Goal: Transaction & Acquisition: Purchase product/service

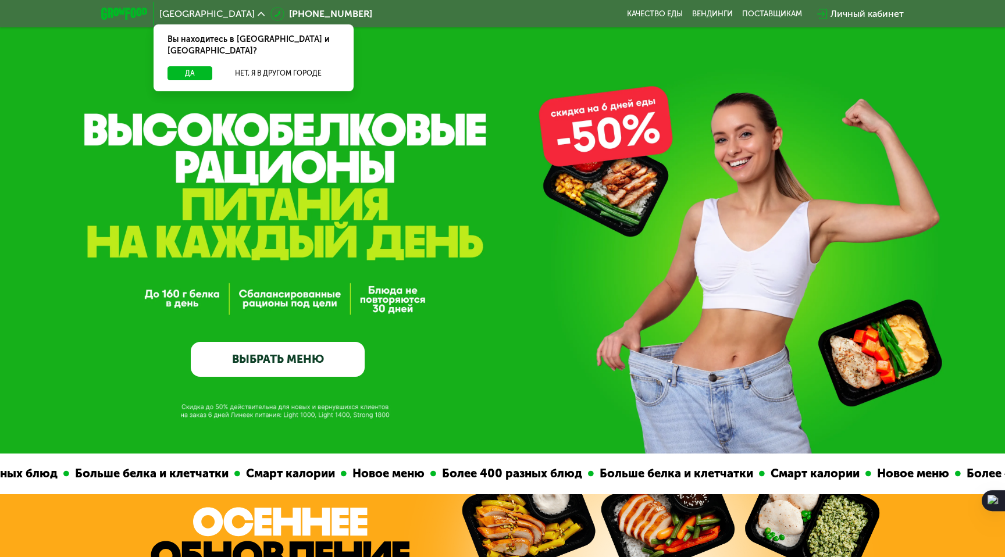
click at [285, 356] on link "ВЫБРАТЬ МЕНЮ" at bounding box center [278, 359] width 174 height 35
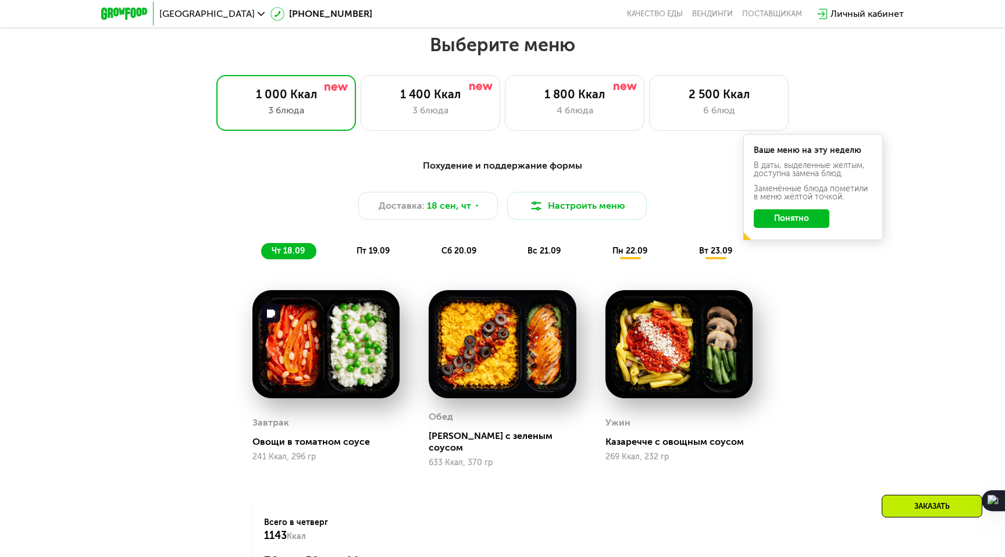
scroll to position [876, 0]
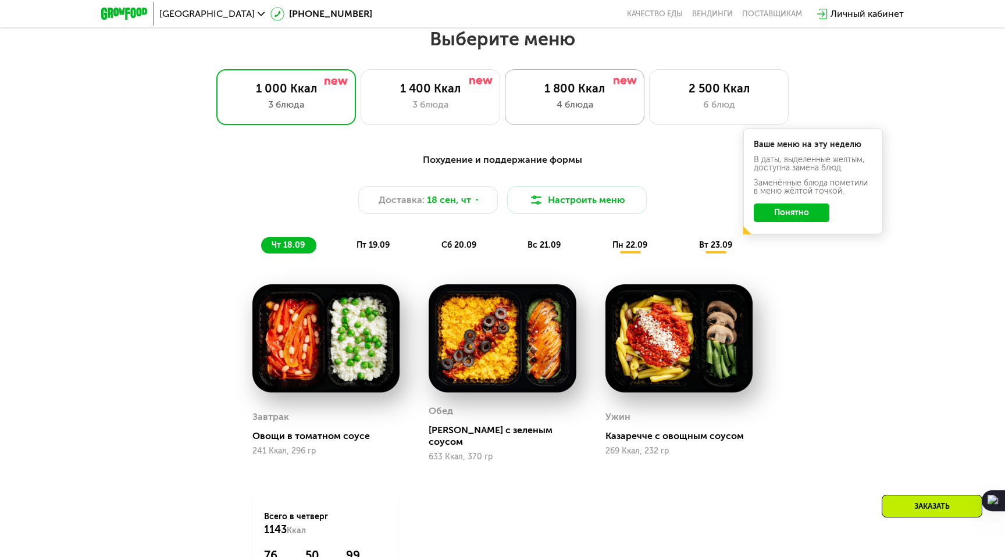
click at [572, 102] on div "4 блюда" at bounding box center [574, 105] width 115 height 14
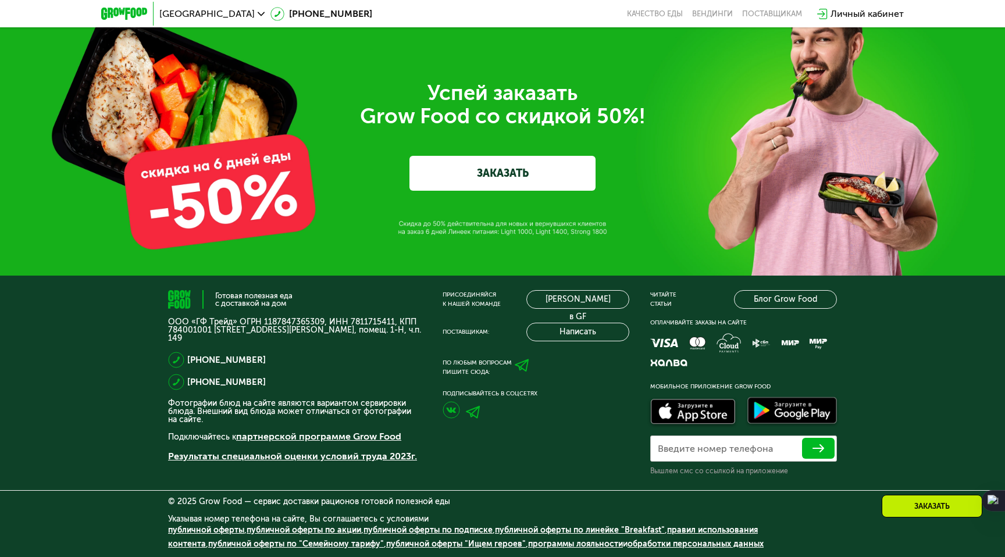
scroll to position [3890, 0]
click at [500, 181] on link "ЗАКАЗАТЬ" at bounding box center [502, 173] width 186 height 35
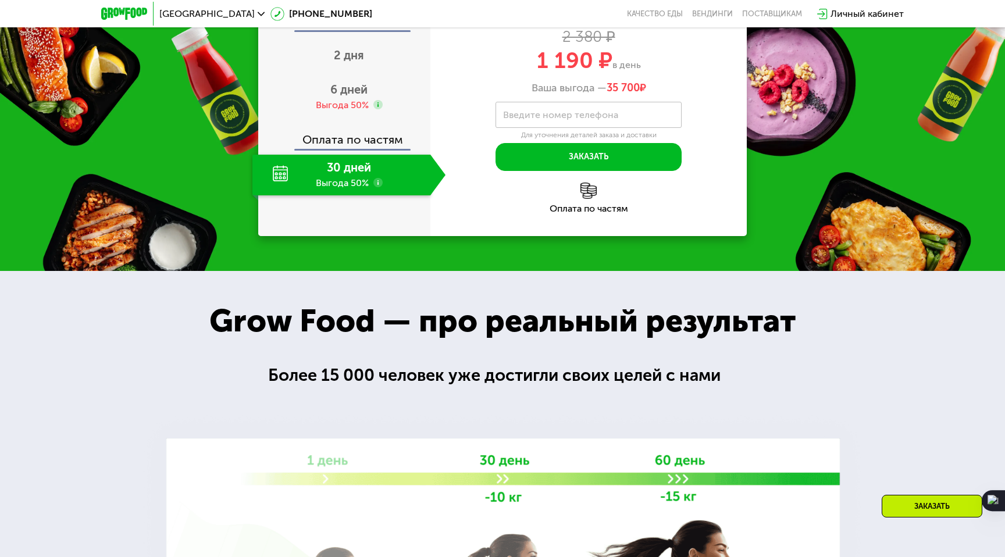
scroll to position [1531, 0]
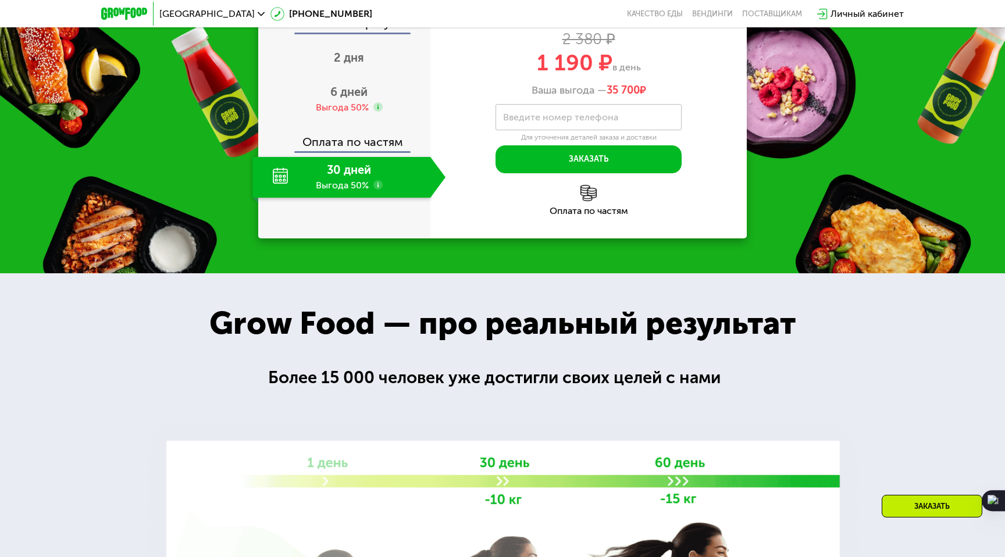
click at [375, 190] on use at bounding box center [377, 184] width 9 height 9
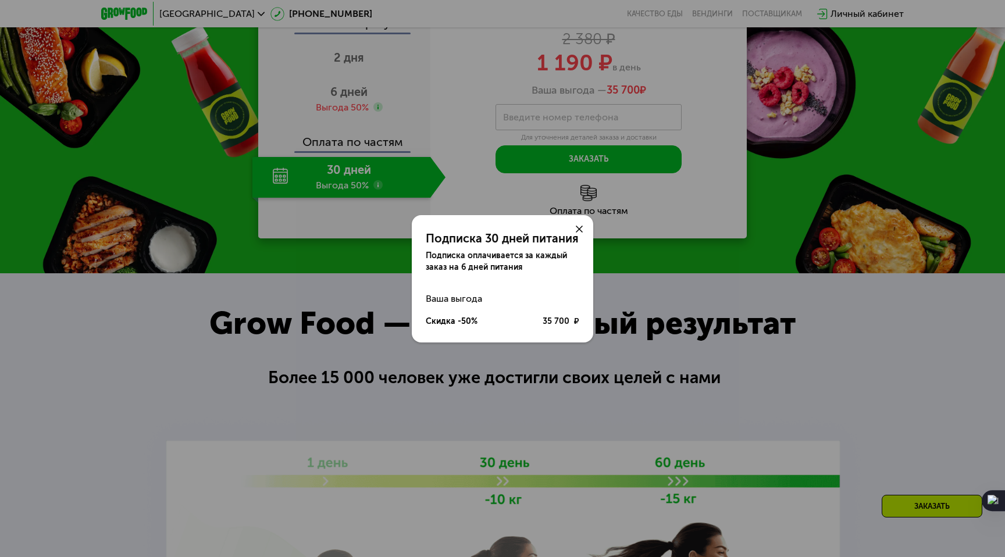
click at [578, 227] on icon at bounding box center [579, 229] width 7 height 7
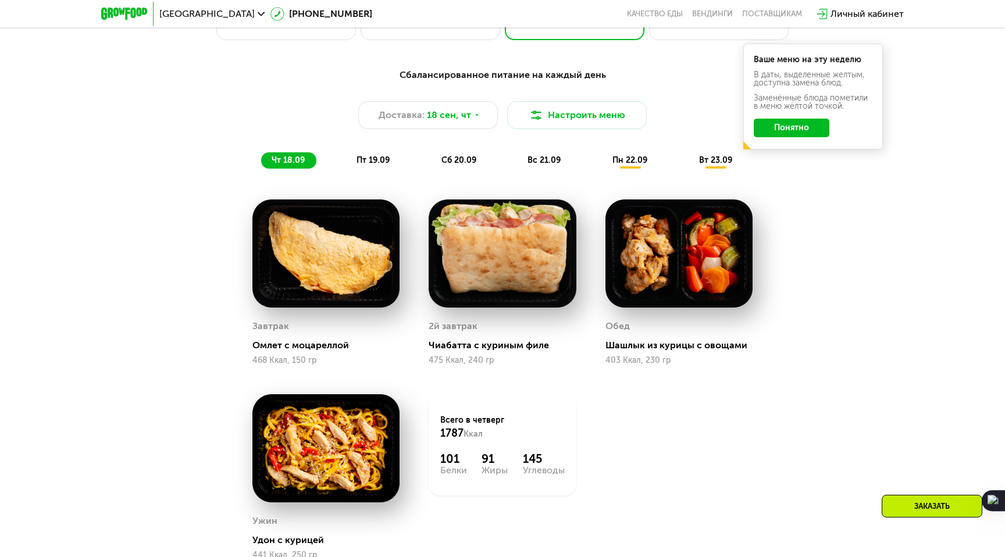
scroll to position [860, 0]
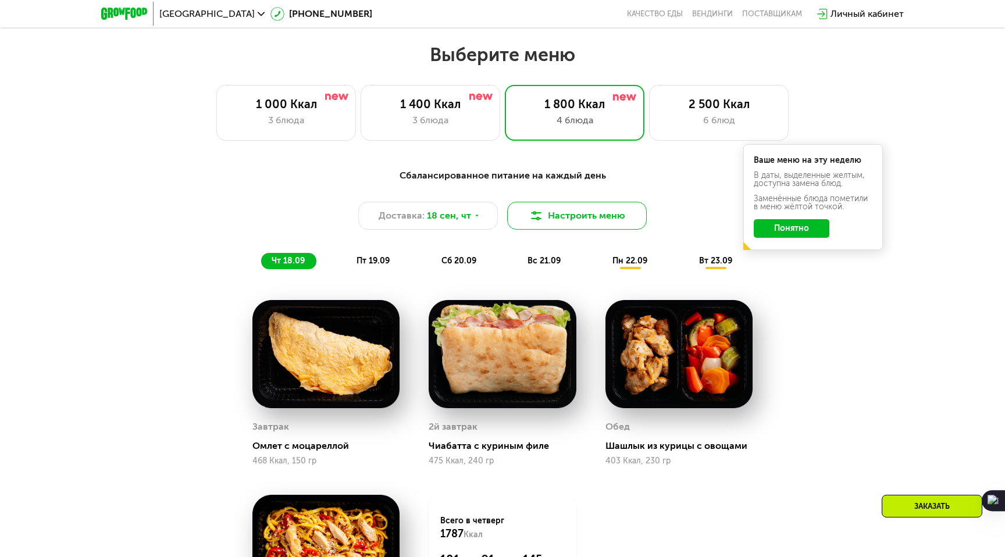
click at [603, 215] on button "Настроить меню" at bounding box center [577, 216] width 140 height 28
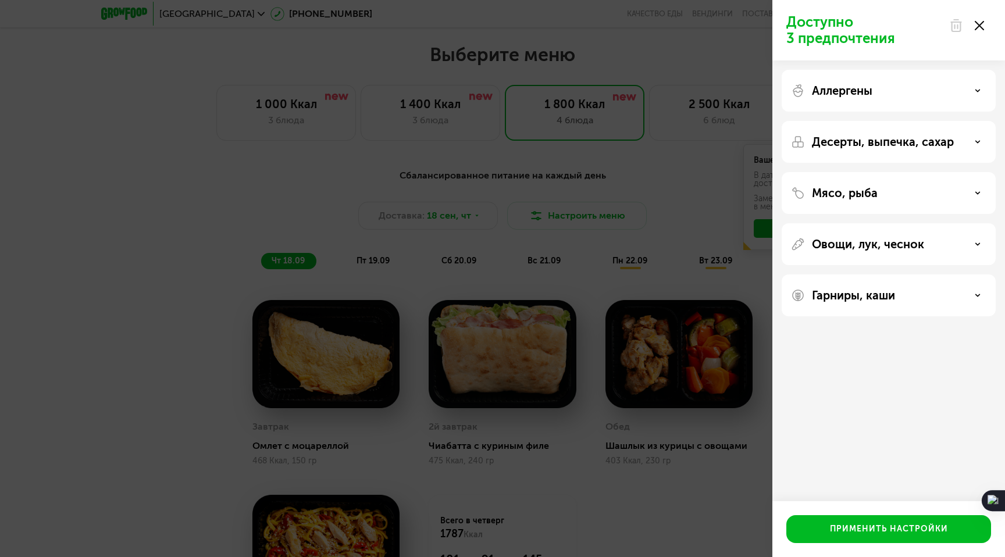
click at [880, 190] on div "Мясо, рыба" at bounding box center [888, 193] width 195 height 14
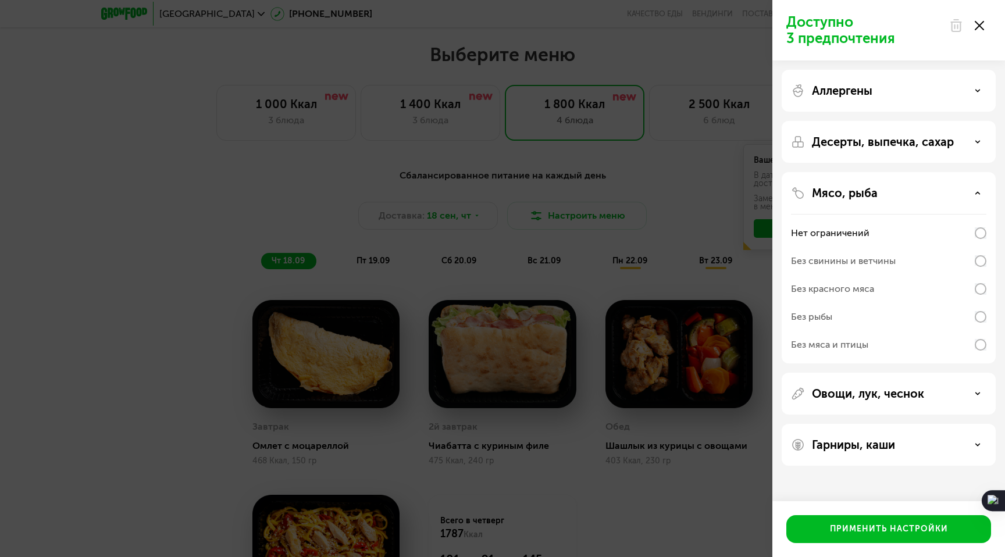
click at [856, 315] on div "Без рыбы" at bounding box center [888, 317] width 195 height 28
click at [856, 314] on div "Без рыбы" at bounding box center [888, 317] width 195 height 28
click at [873, 227] on div "Нет ограничений" at bounding box center [888, 233] width 195 height 28
click at [733, 332] on div "Доступно 3 предпочтения Аллергены Десерты, выпечка, сахар Мясо, рыба Нет ограни…" at bounding box center [502, 278] width 1005 height 557
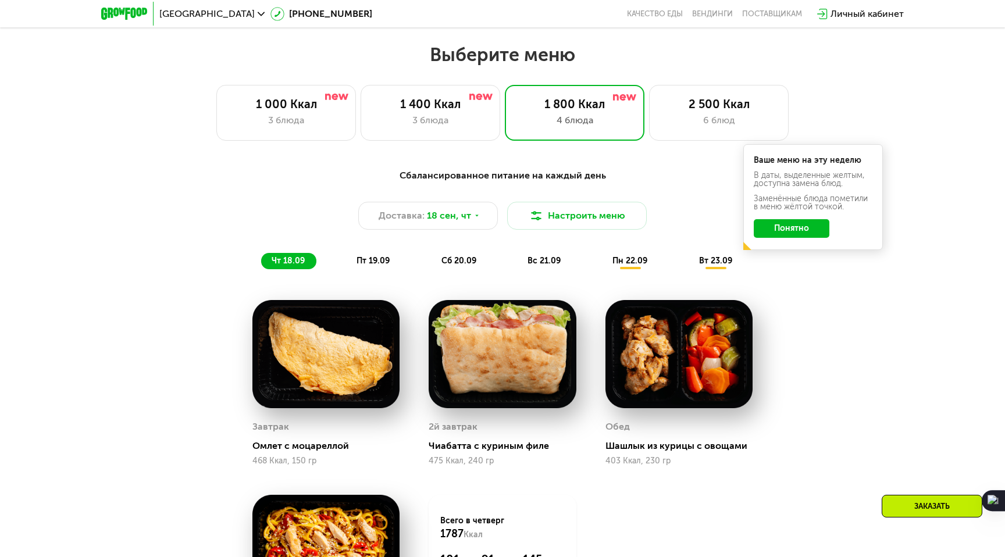
click at [367, 256] on span "пт 19.09" at bounding box center [372, 261] width 33 height 10
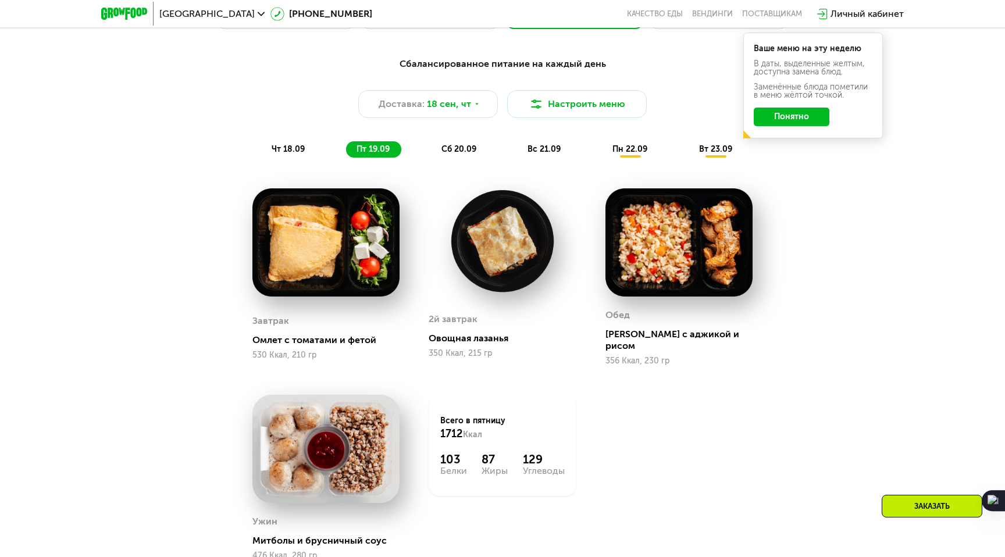
scroll to position [1003, 0]
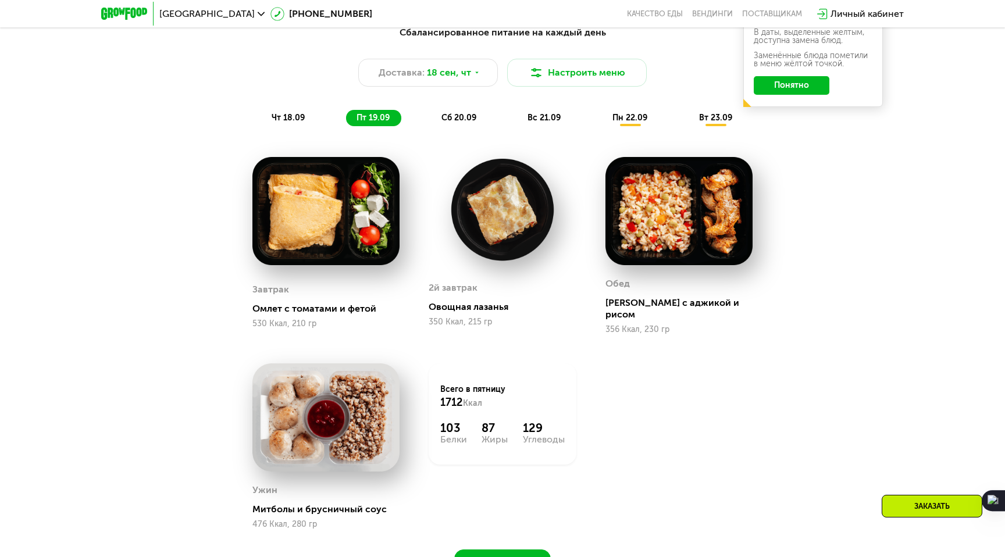
click at [462, 120] on span "сб 20.09" at bounding box center [458, 118] width 35 height 10
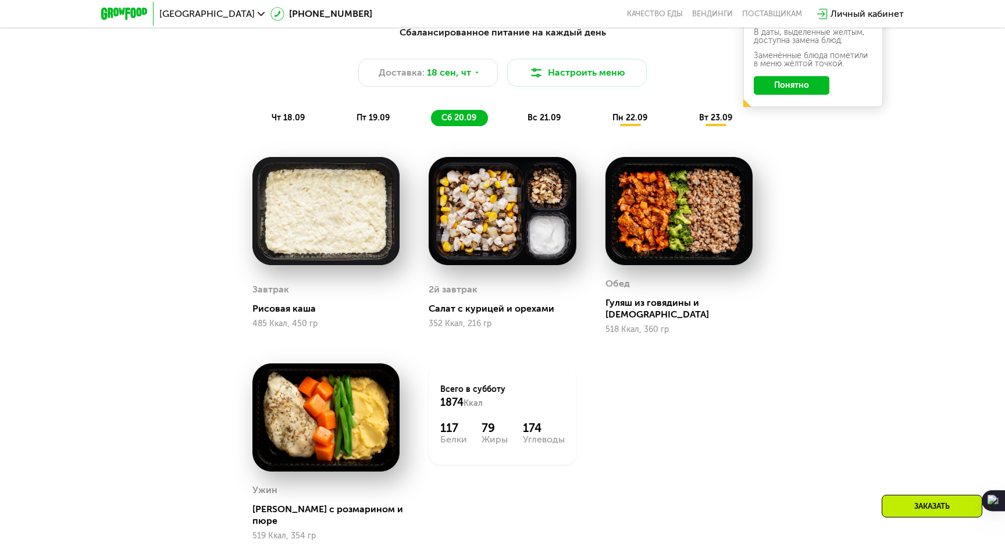
click at [525, 119] on div "вс 21.09" at bounding box center [544, 118] width 55 height 16
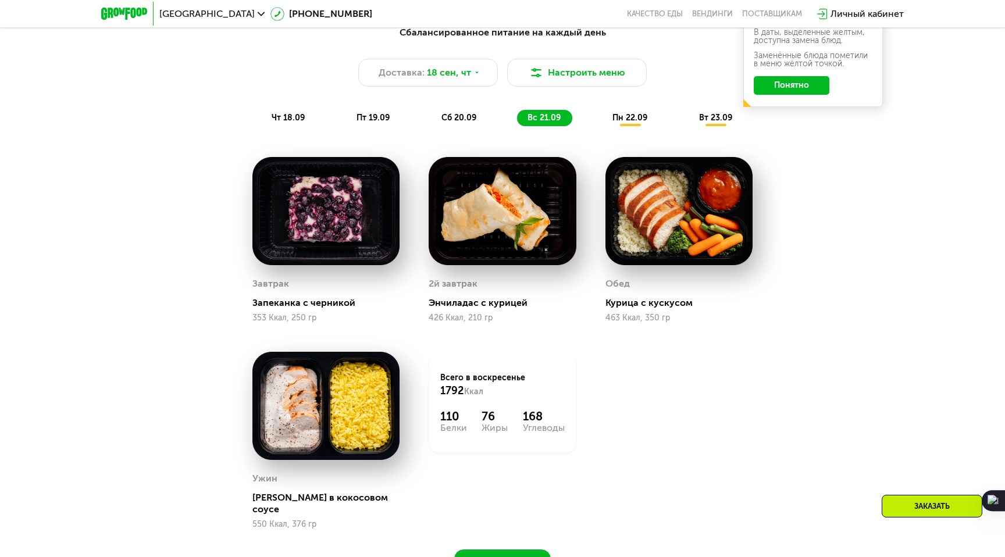
click at [641, 117] on span "пн 22.09" at bounding box center [629, 118] width 35 height 10
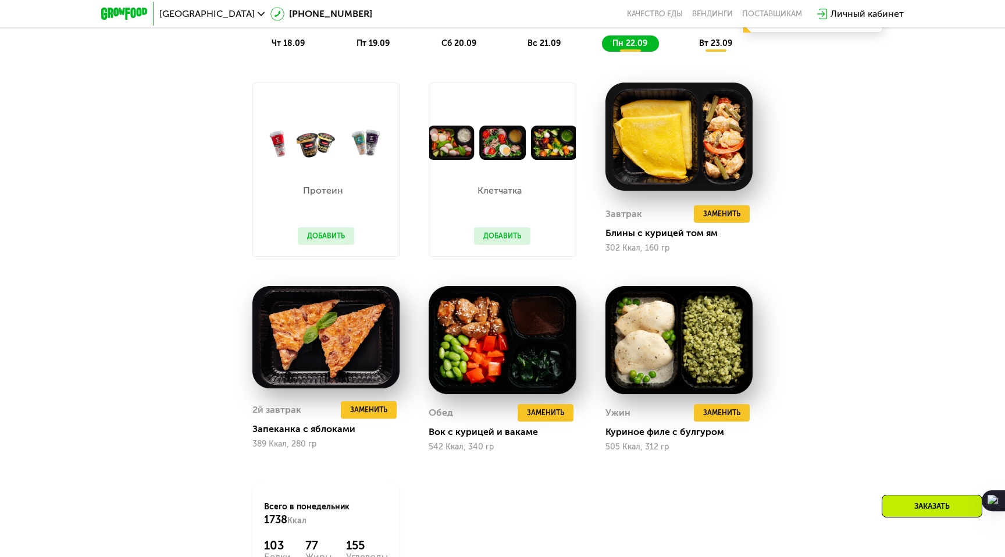
scroll to position [1035, 0]
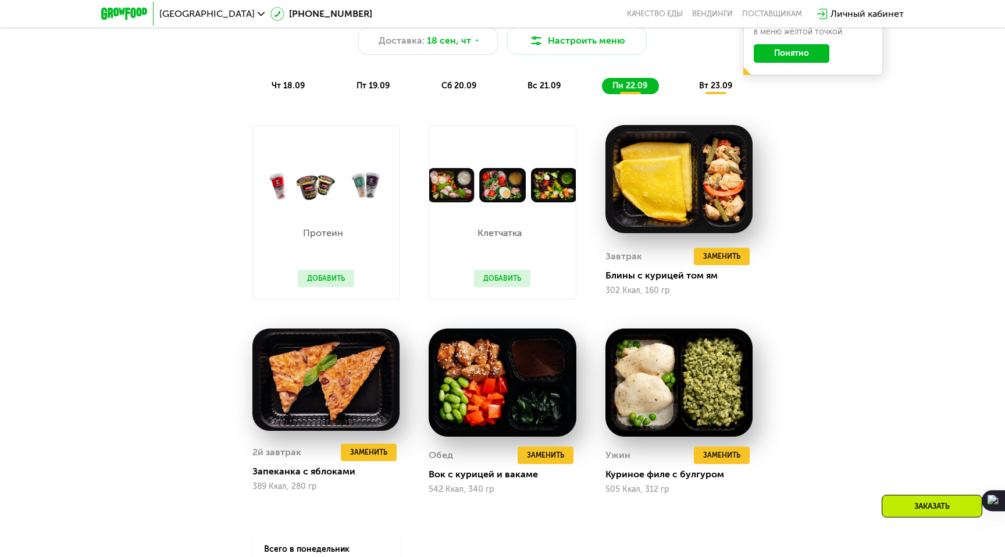
click at [556, 87] on span "вс 21.09" at bounding box center [543, 86] width 33 height 10
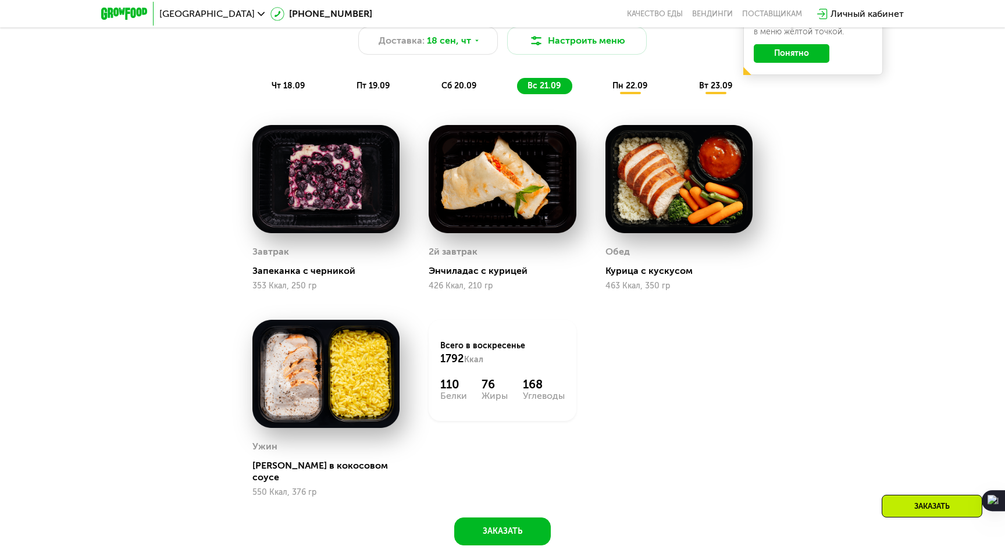
click at [625, 85] on span "пн 22.09" at bounding box center [629, 86] width 35 height 10
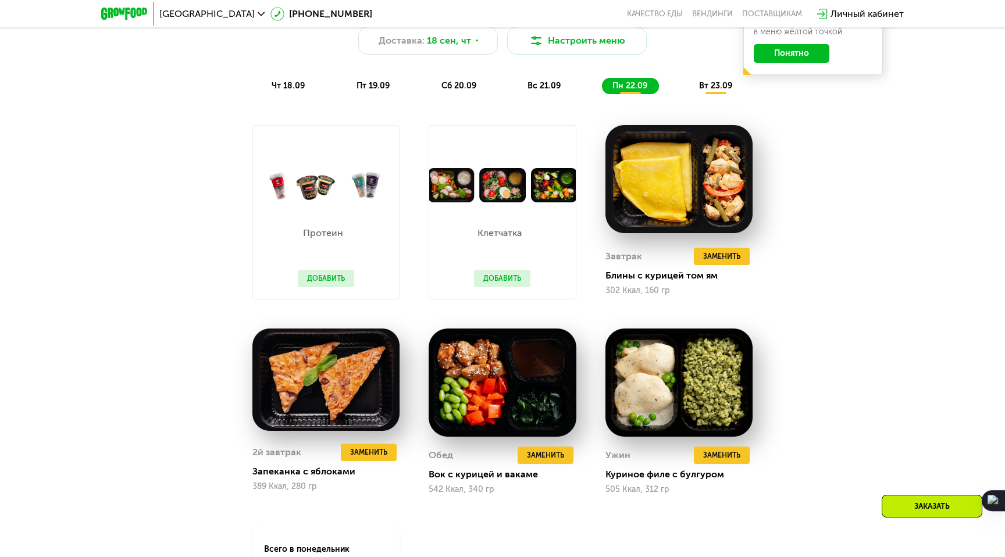
click at [316, 276] on button "Добавить" at bounding box center [326, 278] width 56 height 17
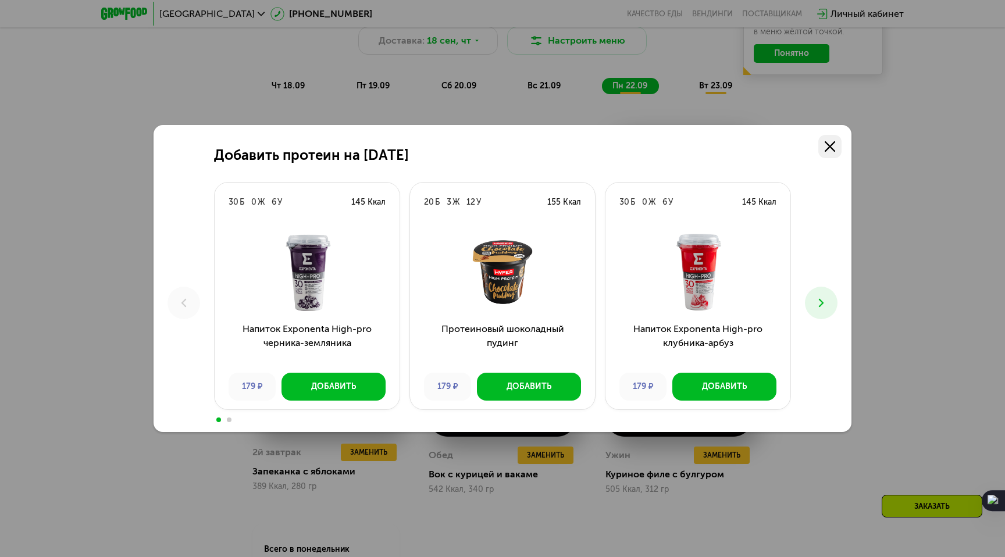
click at [835, 148] on link at bounding box center [829, 146] width 23 height 23
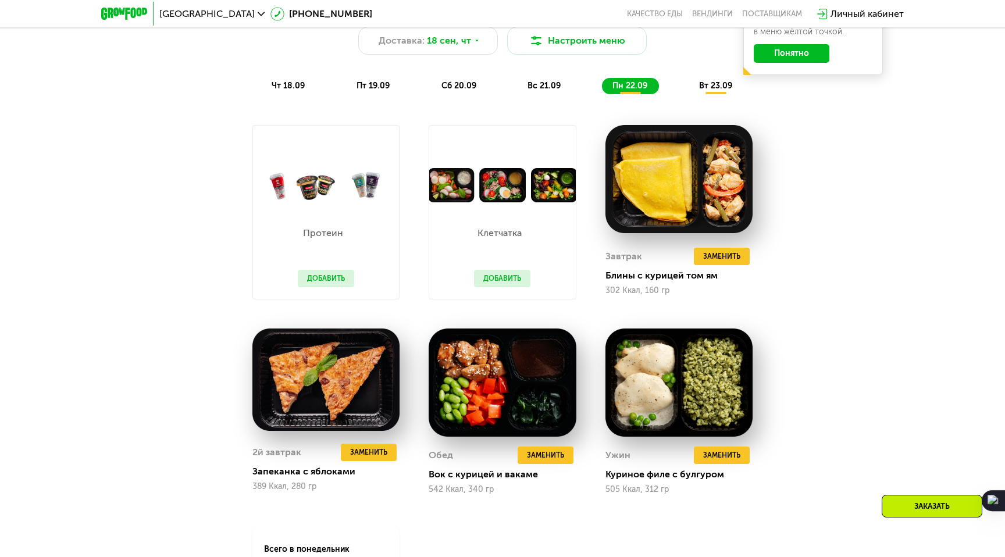
click at [492, 274] on button "Добавить" at bounding box center [502, 278] width 56 height 17
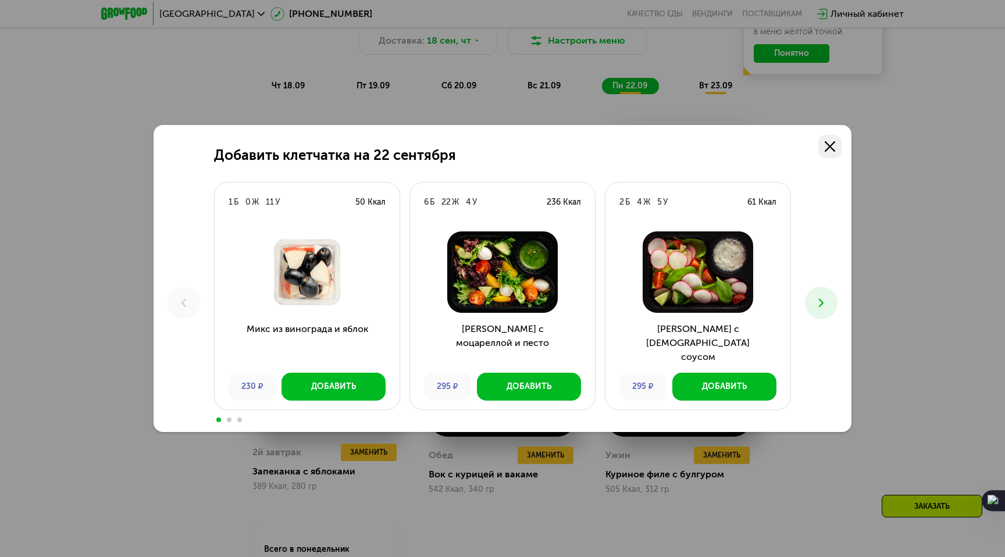
click at [830, 150] on icon at bounding box center [829, 146] width 10 height 10
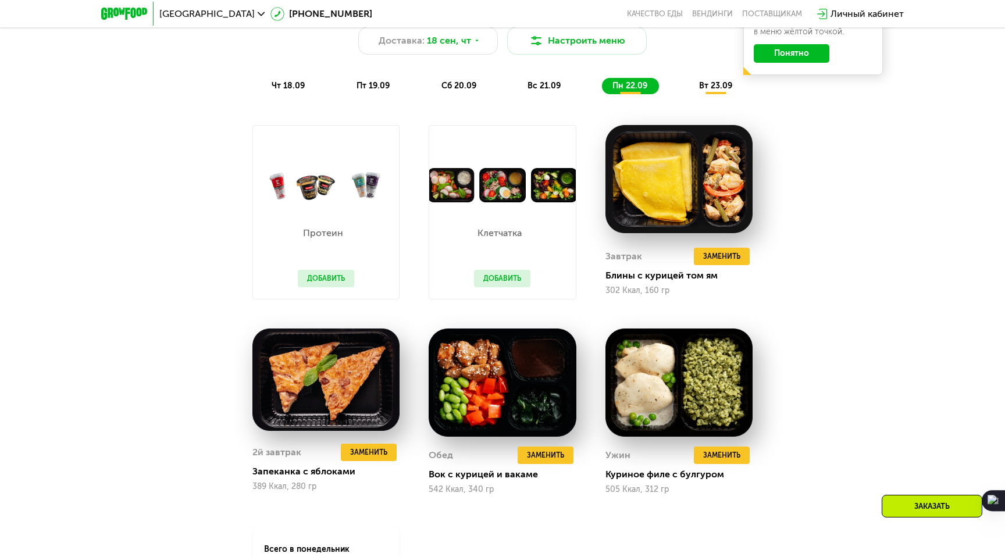
click at [712, 85] on span "вт 23.09" at bounding box center [715, 86] width 33 height 10
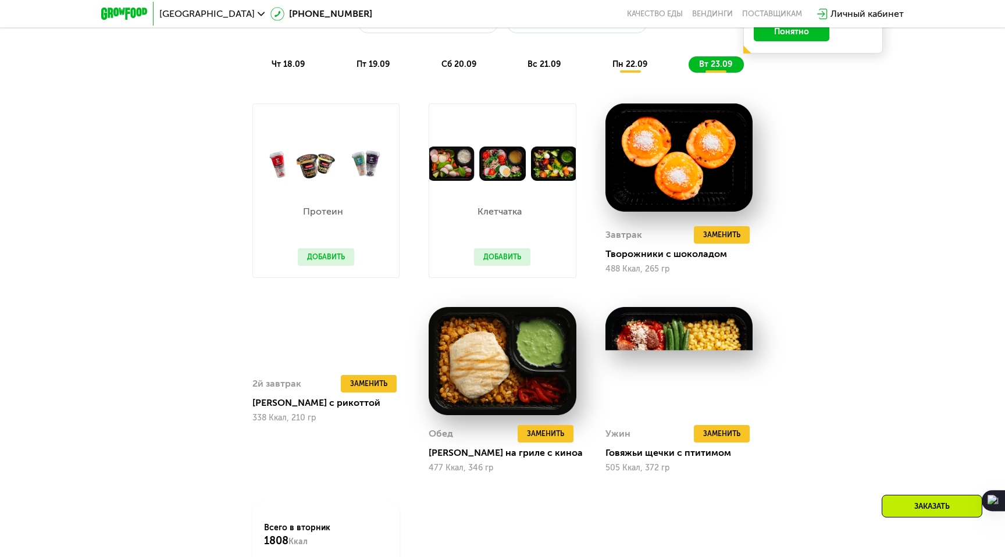
scroll to position [1068, 0]
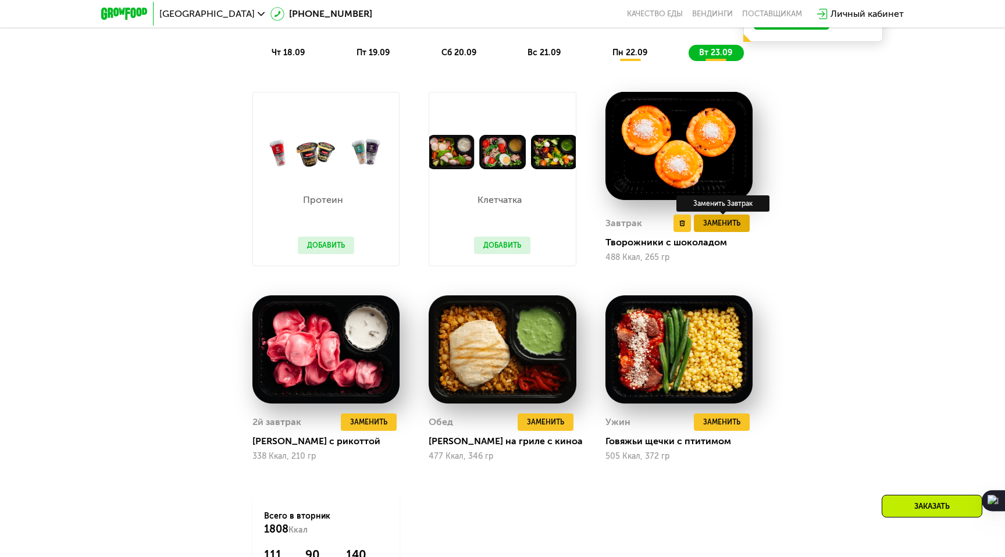
click at [726, 224] on span "Заменить" at bounding box center [721, 223] width 37 height 12
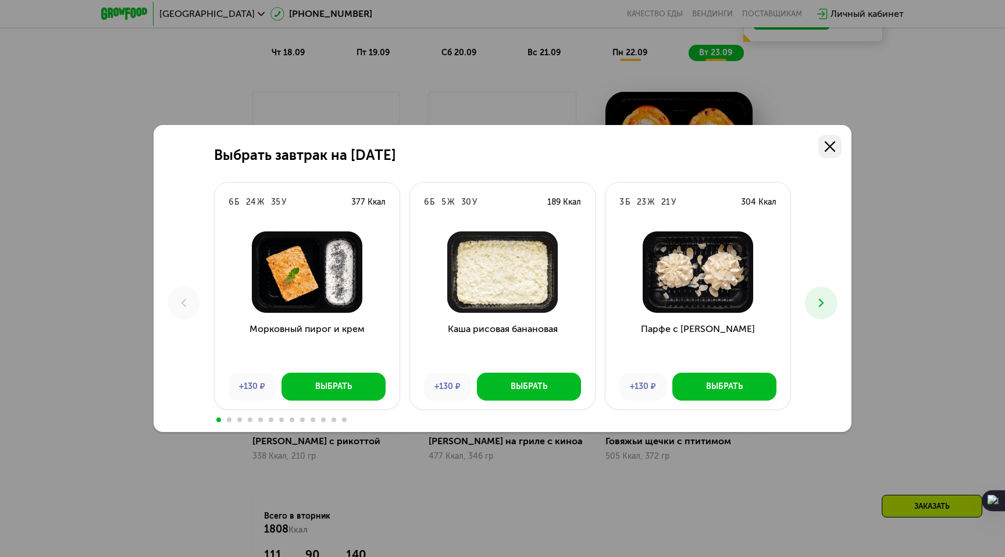
click at [827, 151] on icon at bounding box center [829, 146] width 10 height 10
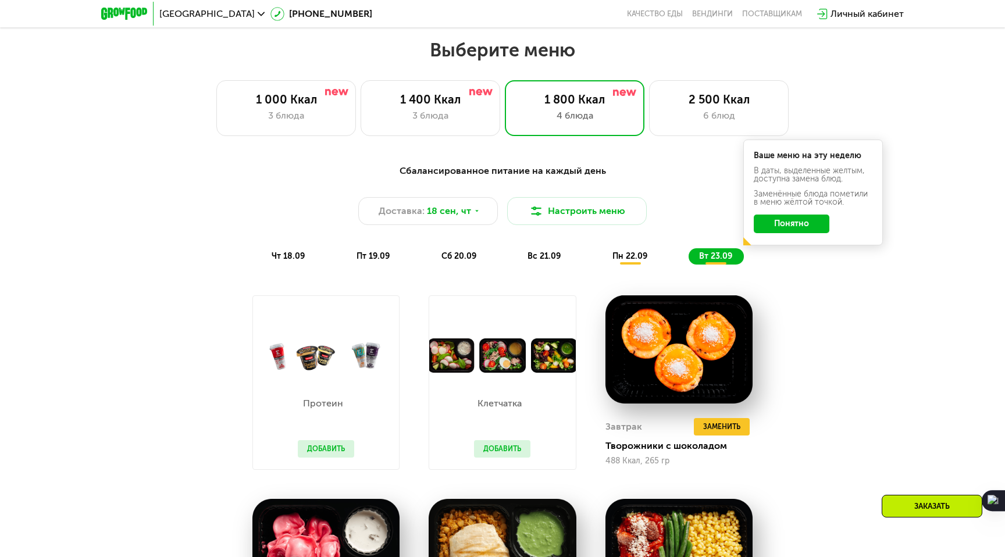
scroll to position [862, 0]
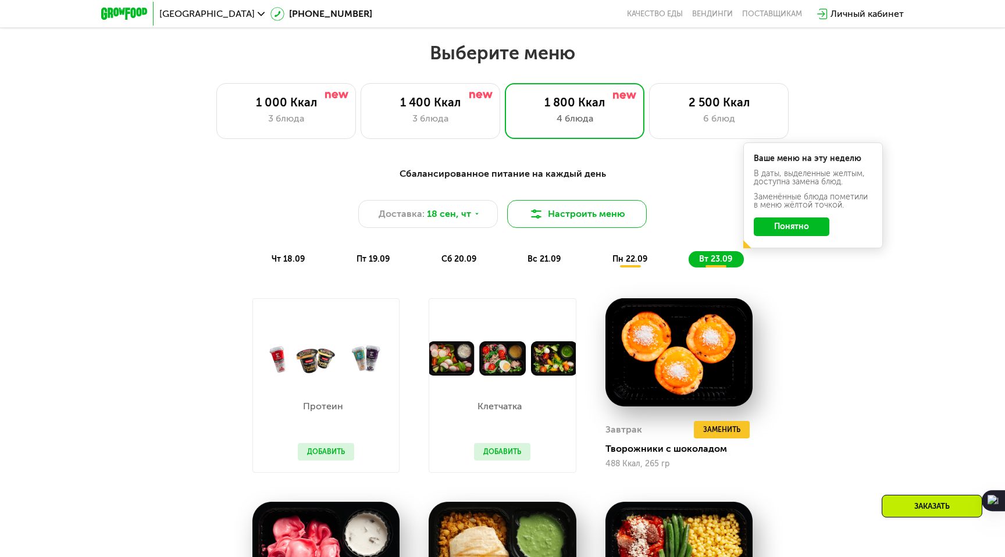
click at [562, 214] on button "Настроить меню" at bounding box center [577, 214] width 140 height 28
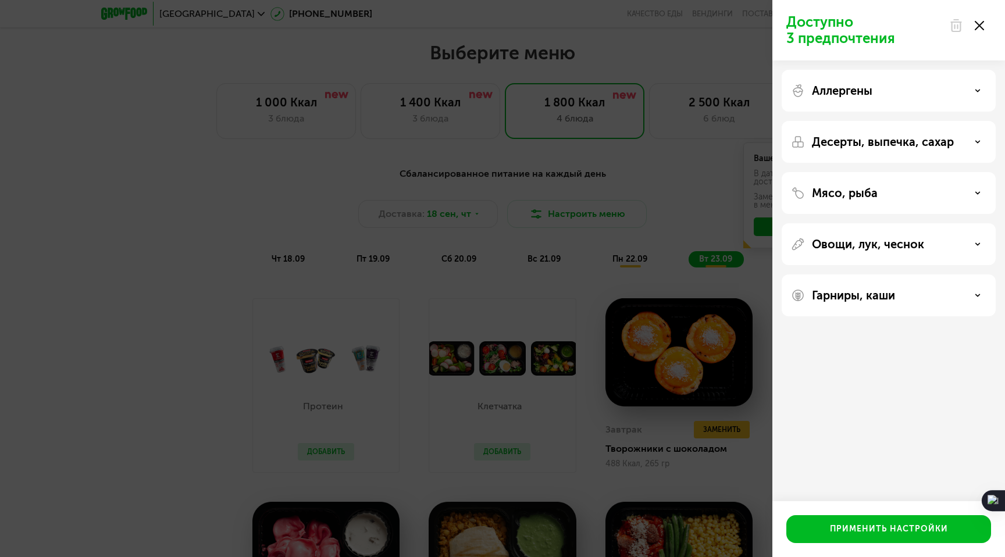
click at [864, 295] on p "Гарниры, каши" at bounding box center [853, 295] width 83 height 14
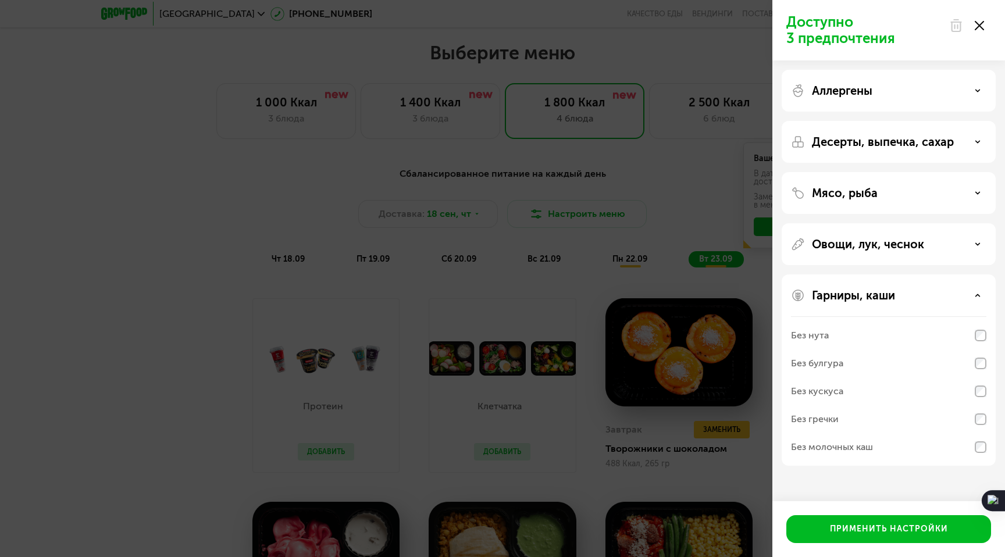
click at [872, 294] on p "Гарниры, каши" at bounding box center [853, 295] width 83 height 14
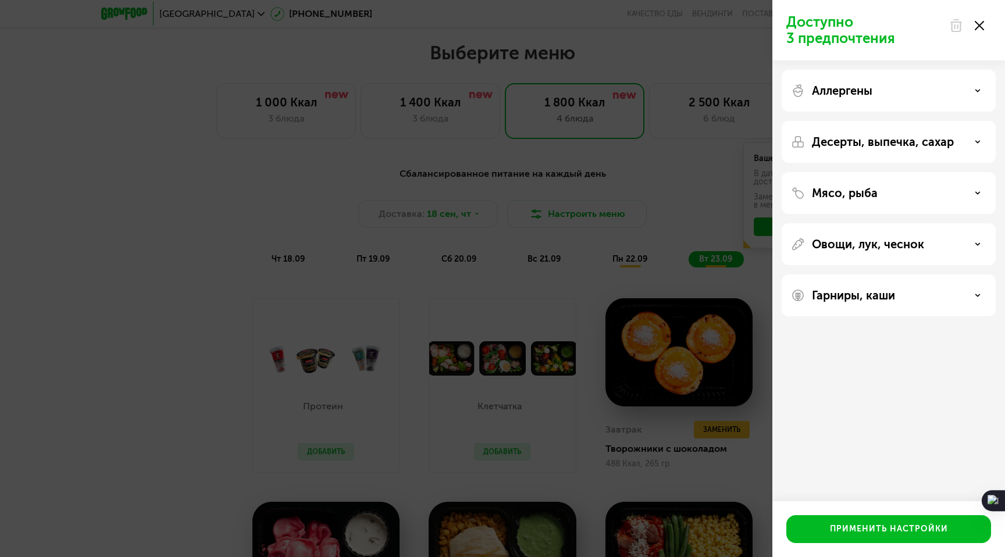
click at [884, 239] on p "Овощи, лук, чеснок" at bounding box center [868, 244] width 112 height 14
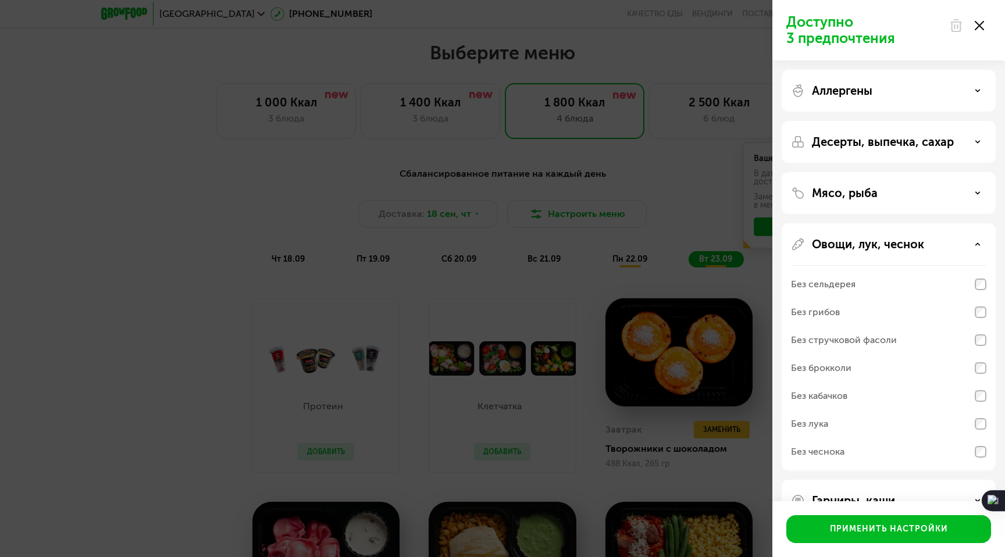
click at [857, 286] on div "Без сельдерея" at bounding box center [888, 284] width 195 height 28
click at [887, 253] on div "Овощи, лук, чеснок Без сельдерея Без грибов Без стручковой фасоли Без брокколи …" at bounding box center [888, 346] width 214 height 247
click at [894, 192] on div "Мясо, рыба" at bounding box center [888, 193] width 195 height 14
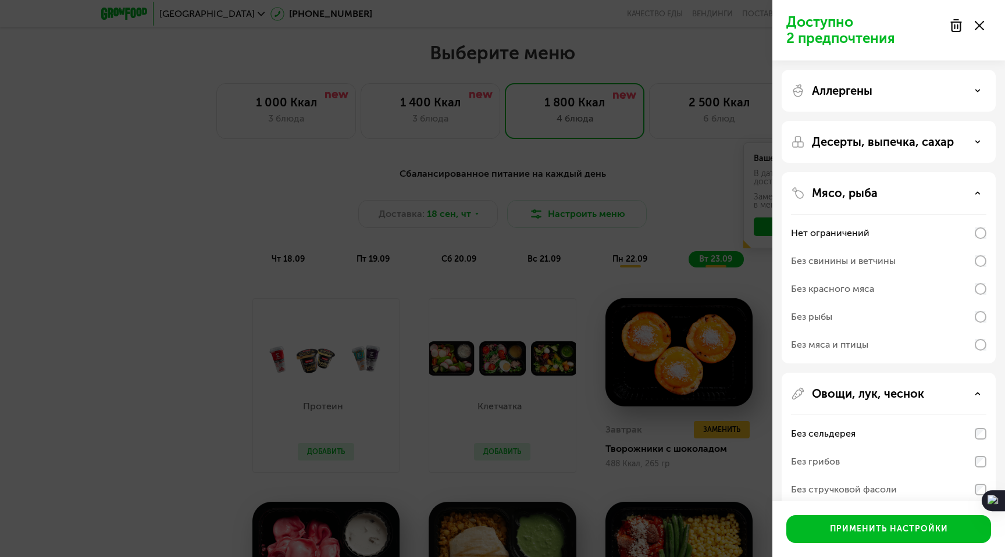
click at [891, 142] on p "Десерты, выпечка, сахар" at bounding box center [883, 142] width 142 height 14
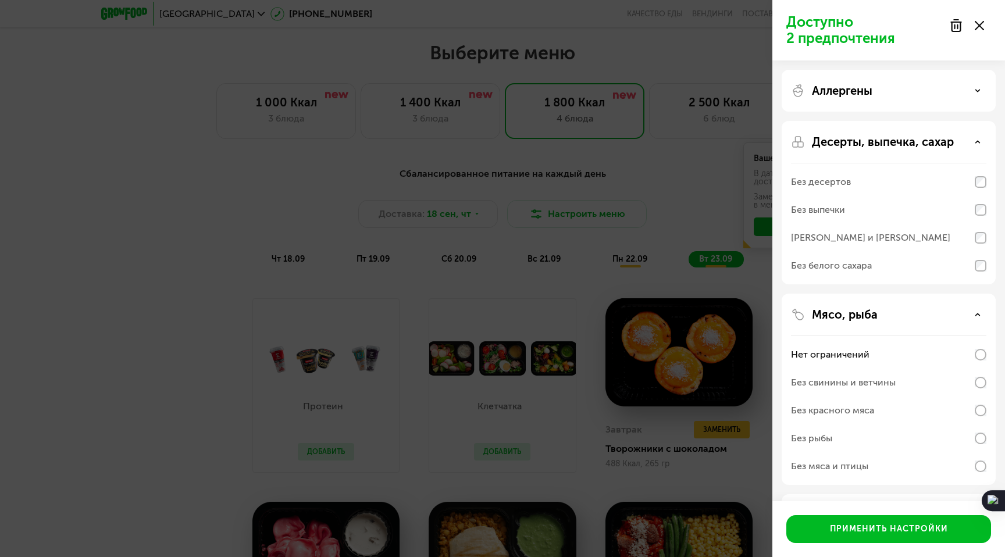
click at [890, 93] on div "Аллергены" at bounding box center [888, 91] width 195 height 14
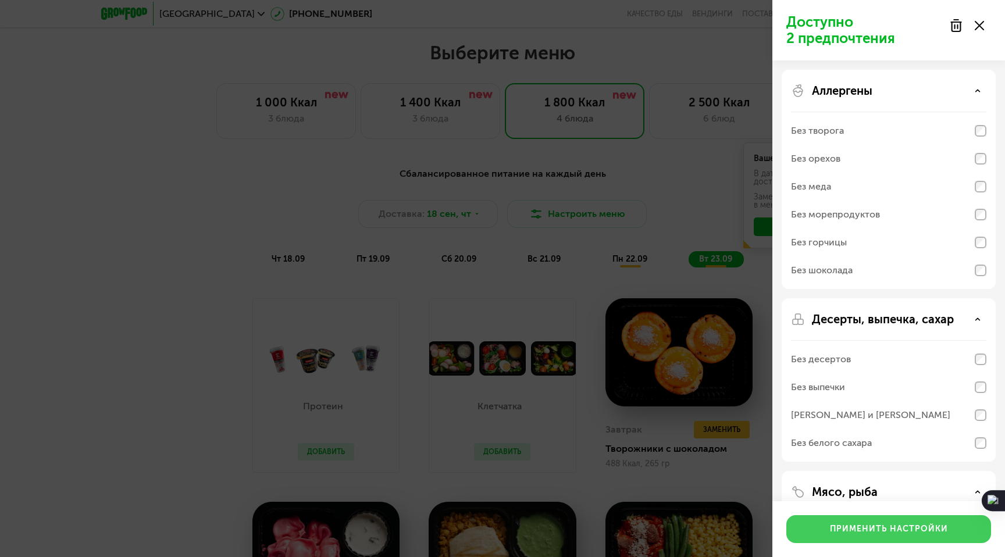
click at [891, 529] on div "Применить настройки" at bounding box center [889, 529] width 118 height 12
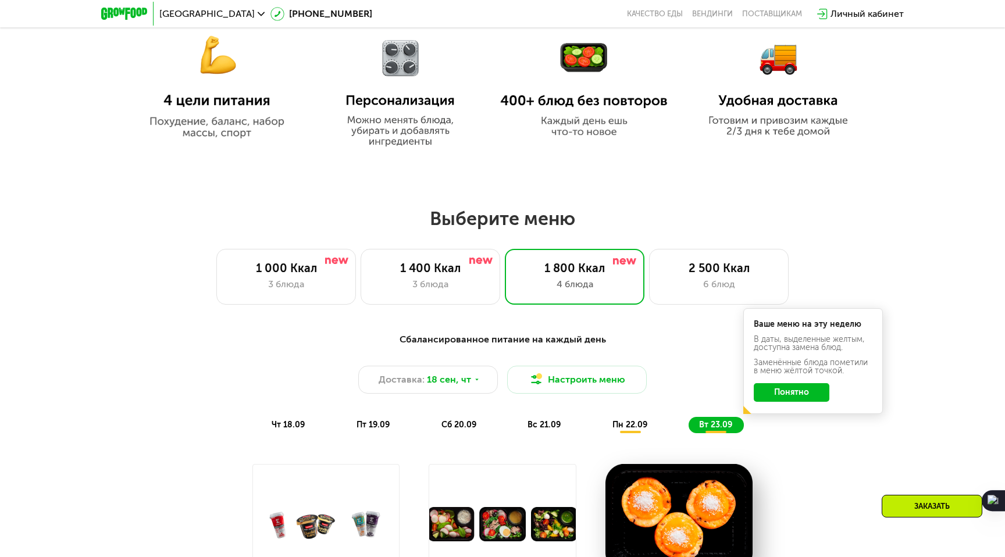
scroll to position [712, 0]
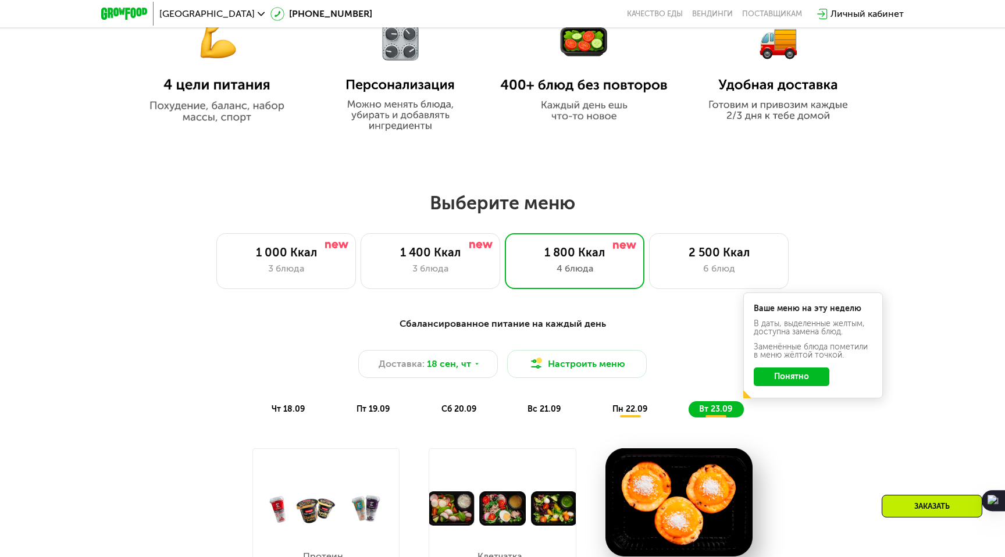
click at [290, 407] on span "чт 18.09" at bounding box center [288, 409] width 33 height 10
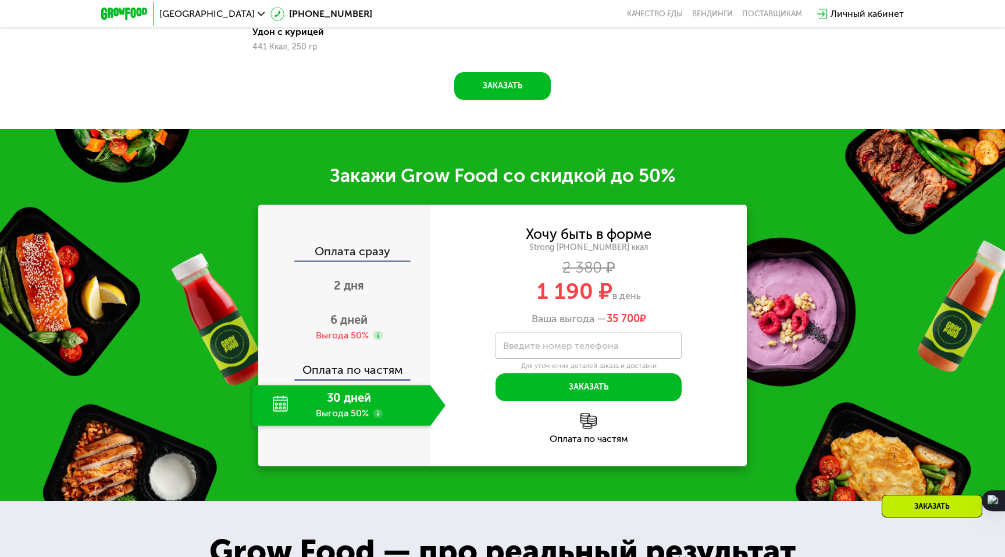
scroll to position [1486, 0]
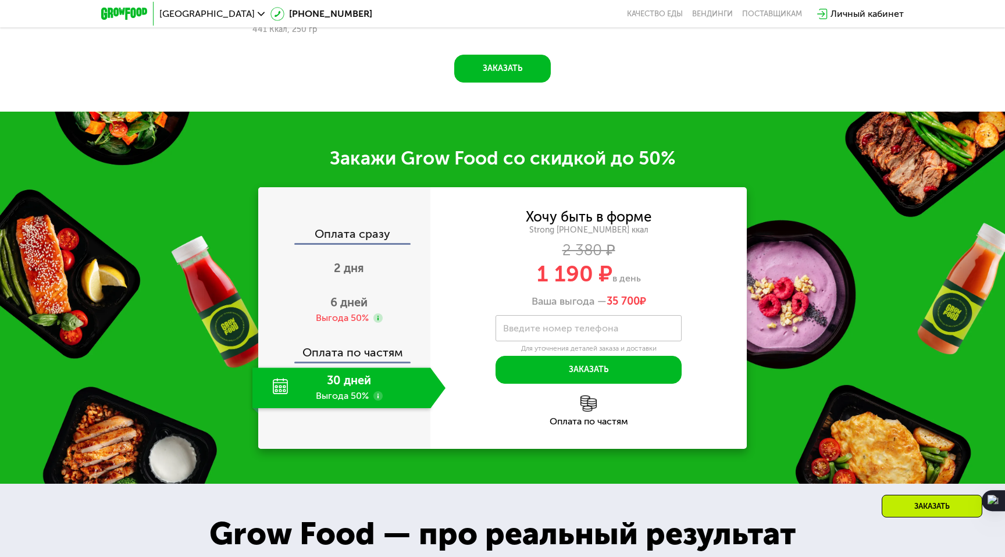
click at [600, 331] on label "Введите номер телефона" at bounding box center [560, 328] width 115 height 6
click at [600, 332] on input "Введите номер телефона" at bounding box center [588, 328] width 186 height 26
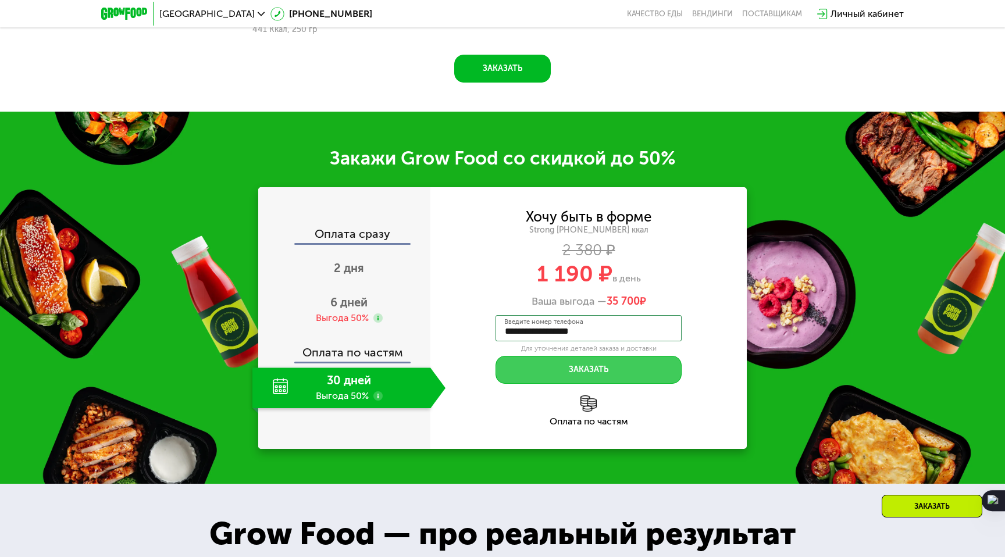
type input "**********"
click at [609, 368] on button "Заказать" at bounding box center [588, 370] width 186 height 28
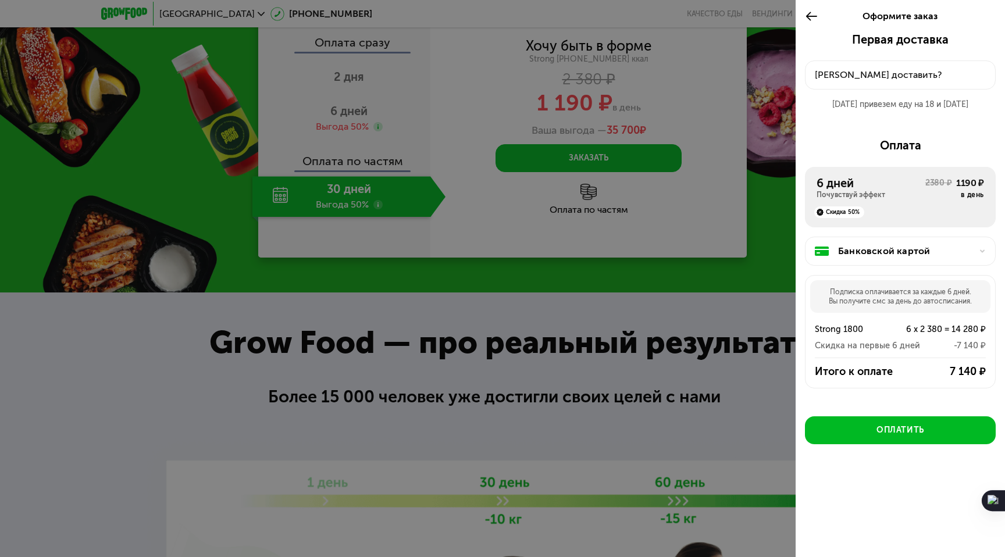
scroll to position [1678, 0]
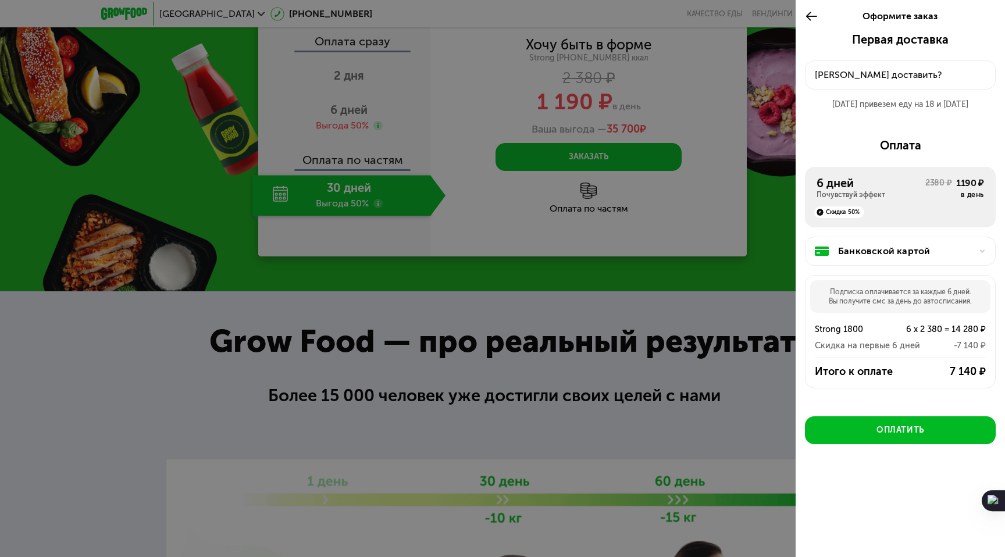
click at [884, 195] on div "Почувствуй эффект" at bounding box center [870, 194] width 109 height 9
click at [808, 11] on icon at bounding box center [811, 16] width 13 height 14
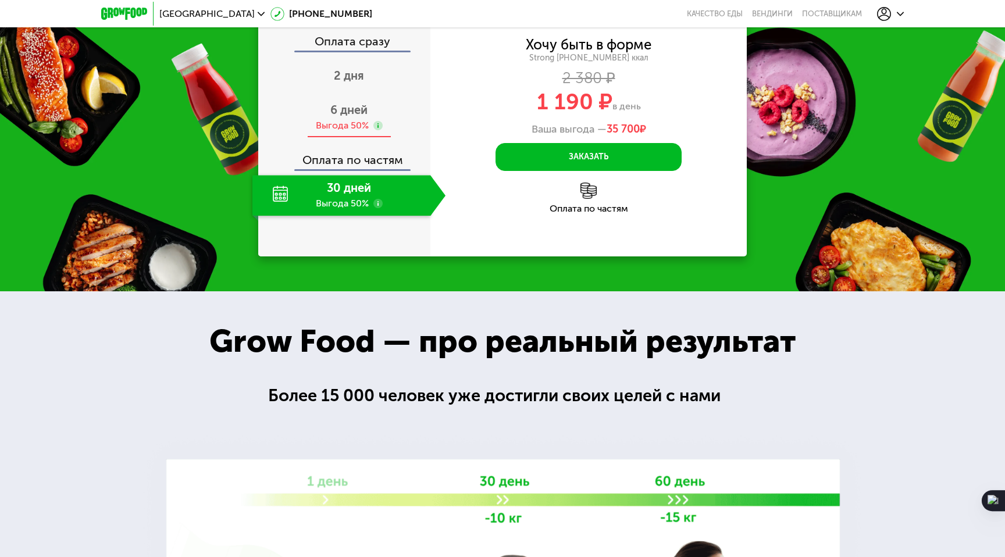
click at [352, 116] on div "6 дней Выгода 50%" at bounding box center [348, 117] width 193 height 41
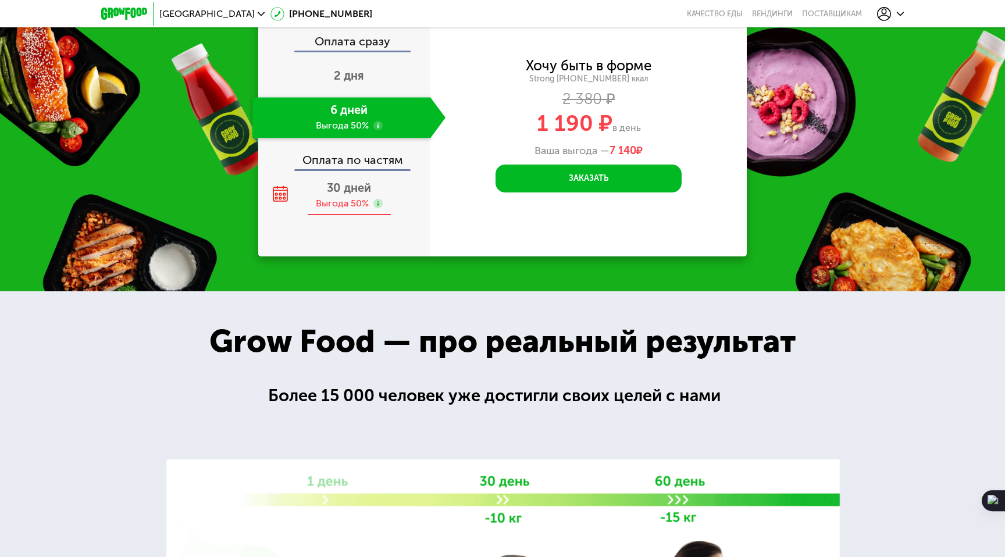
click at [349, 198] on div "Выгода 50%" at bounding box center [342, 203] width 53 height 13
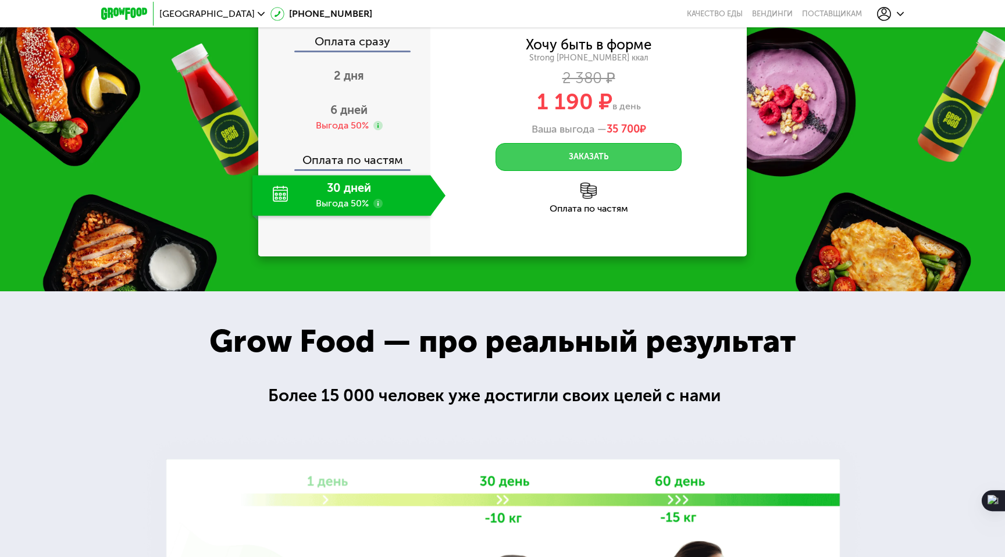
click at [554, 160] on button "Заказать" at bounding box center [588, 157] width 186 height 28
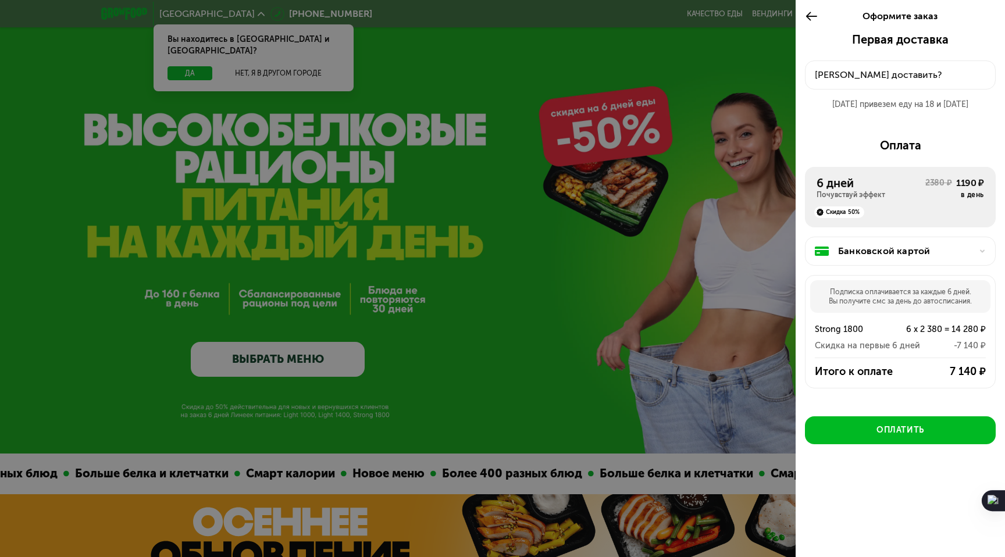
click at [865, 188] on div "6 дней" at bounding box center [870, 183] width 109 height 14
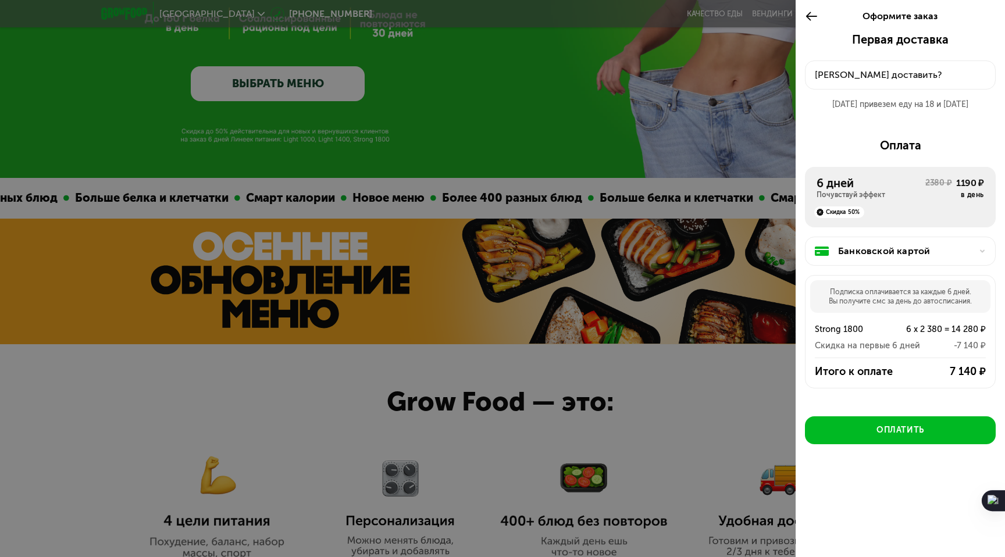
scroll to position [273, 0]
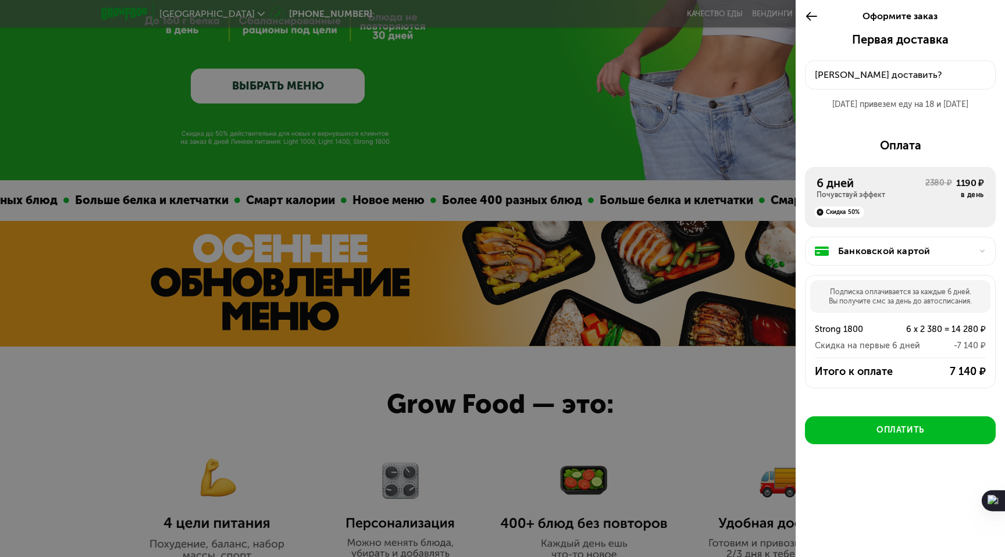
click at [878, 73] on div "[PERSON_NAME] доставить?" at bounding box center [900, 75] width 171 height 14
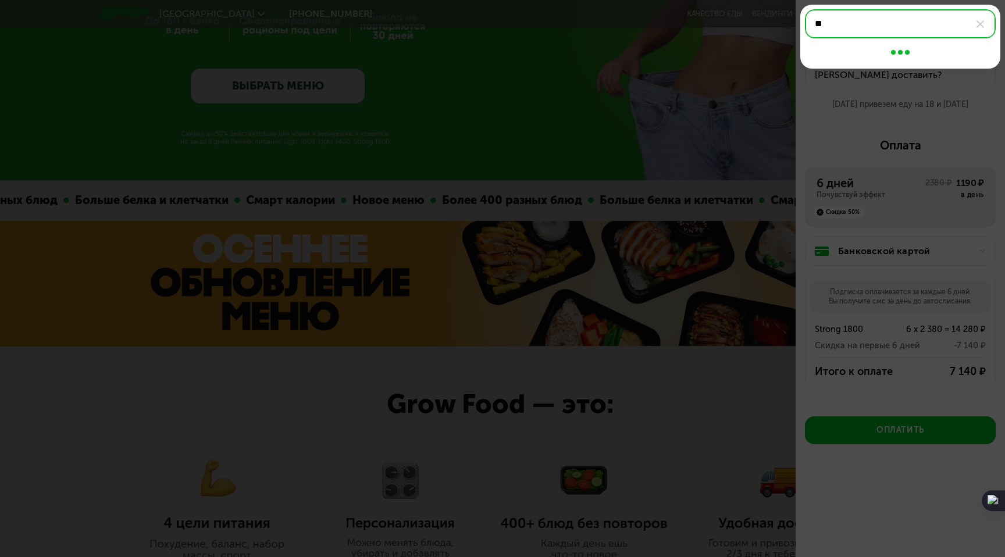
type input "*"
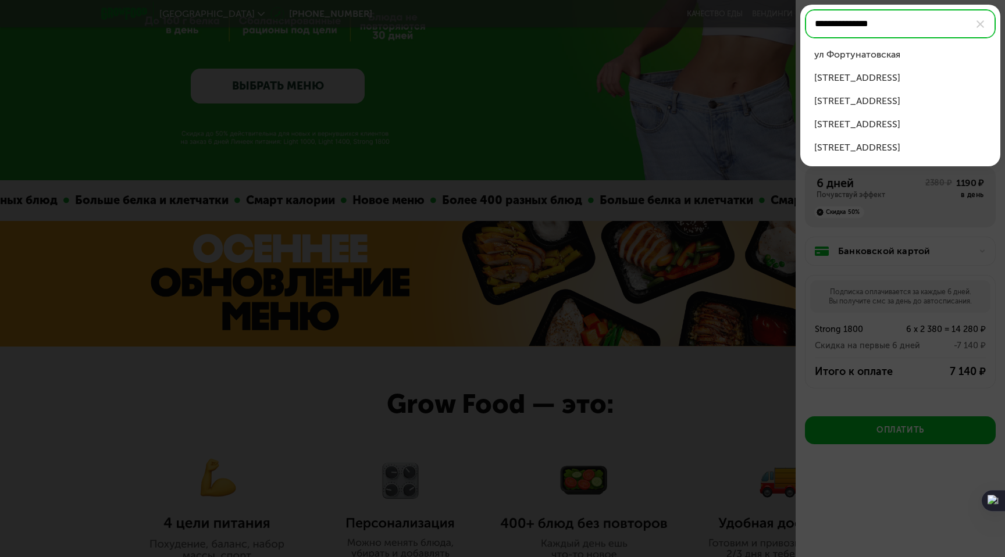
click at [906, 102] on div "[STREET_ADDRESS]" at bounding box center [900, 101] width 172 height 14
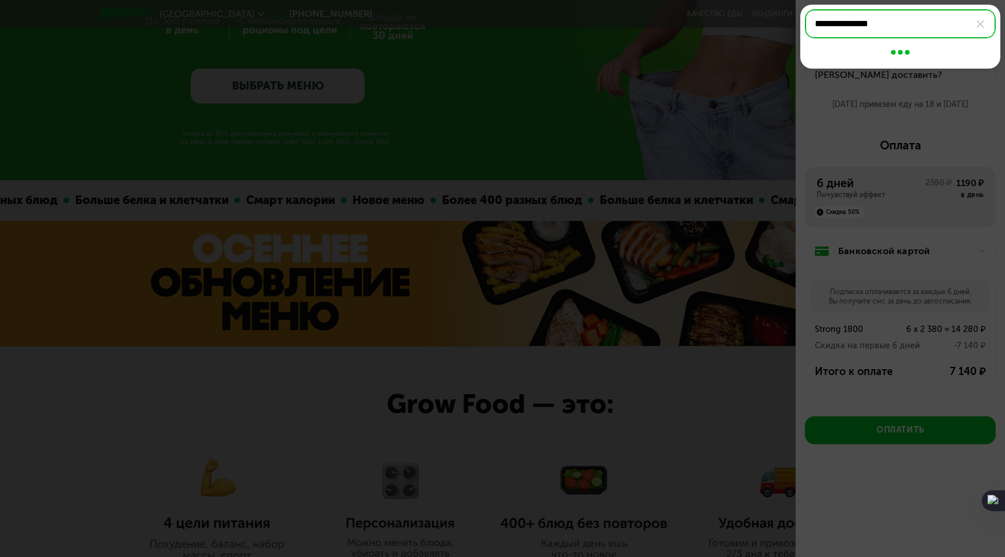
type input "**********"
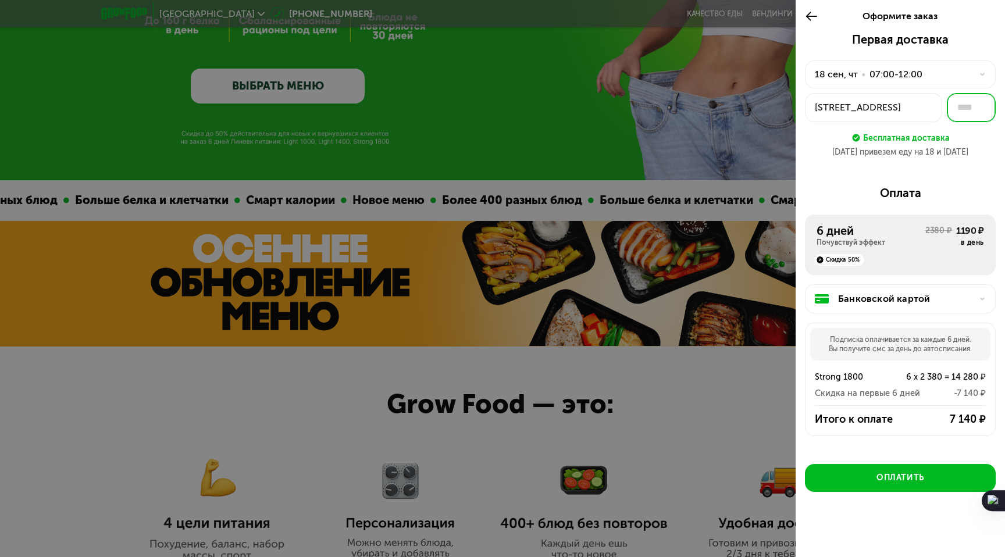
click at [961, 105] on input "text" at bounding box center [970, 107] width 49 height 29
type input "*"
click at [963, 165] on div "Первая доставка [DATE] • 07:00-12:00 [STREET_ADDRESS] * Бесплатная доставка [DA…" at bounding box center [900, 100] width 191 height 135
click at [957, 74] on div "[DATE] • 07:00-12:00" at bounding box center [893, 74] width 157 height 14
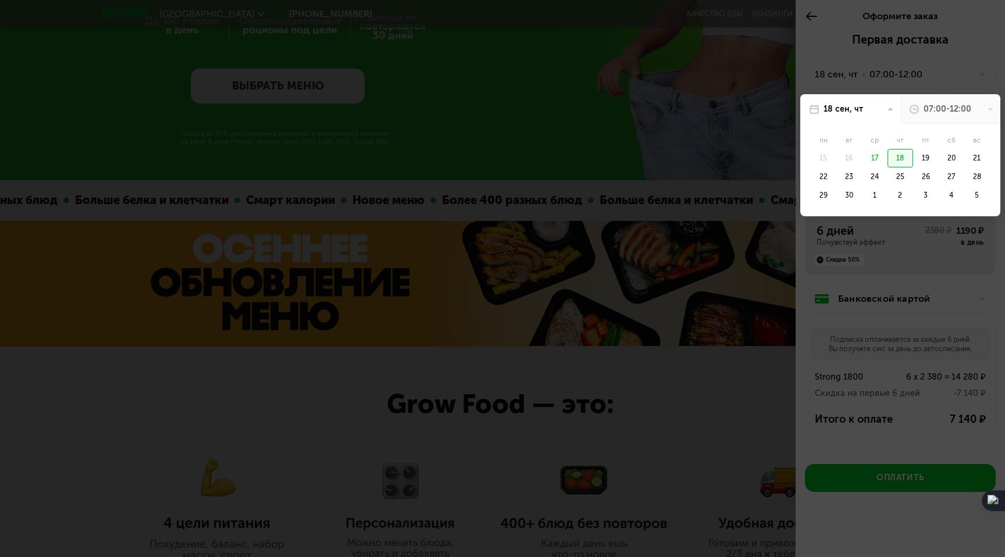
click at [953, 108] on div "07:00-12:00" at bounding box center [947, 109] width 48 height 12
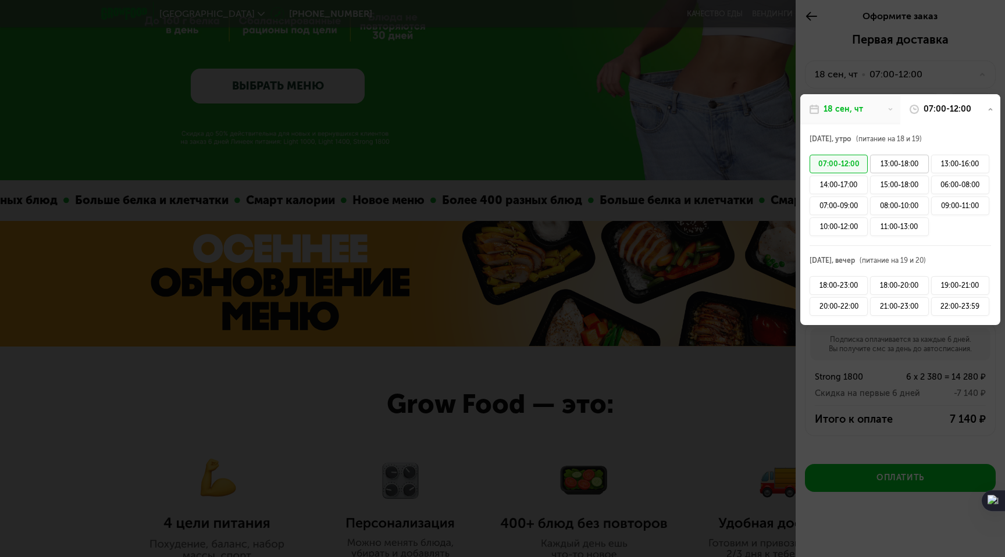
click at [894, 164] on div "13:00-18:00" at bounding box center [899, 164] width 58 height 19
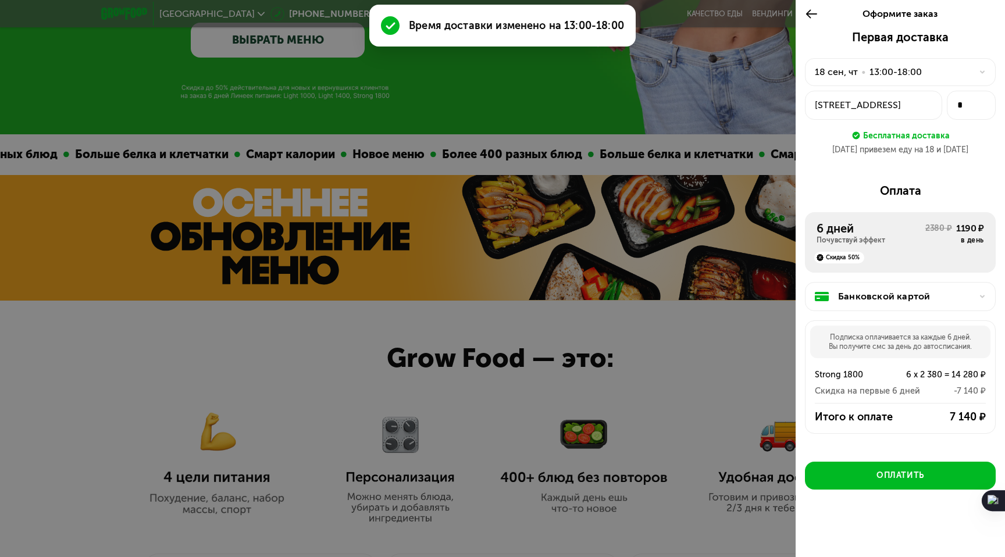
scroll to position [346, 0]
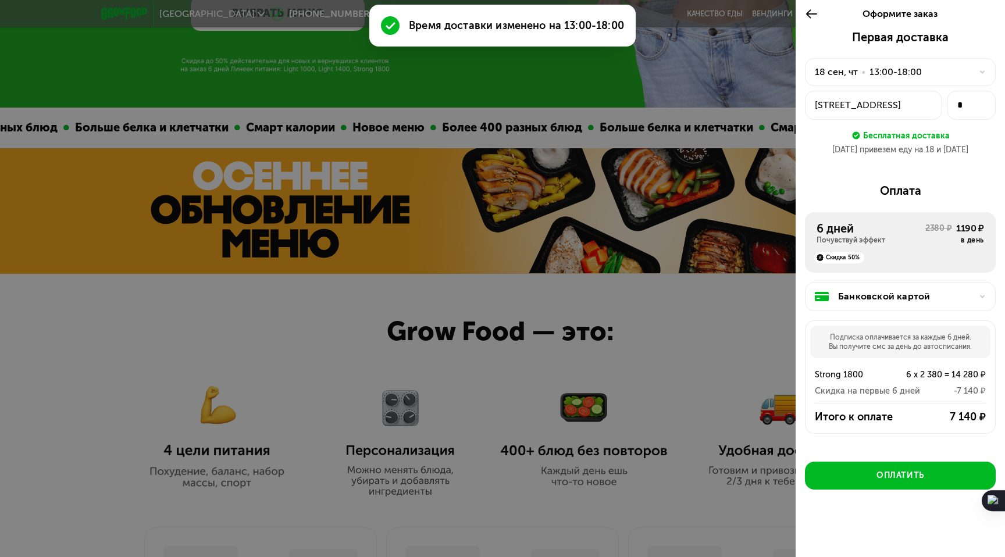
click at [920, 238] on div "Почувствуй эффект" at bounding box center [870, 239] width 109 height 9
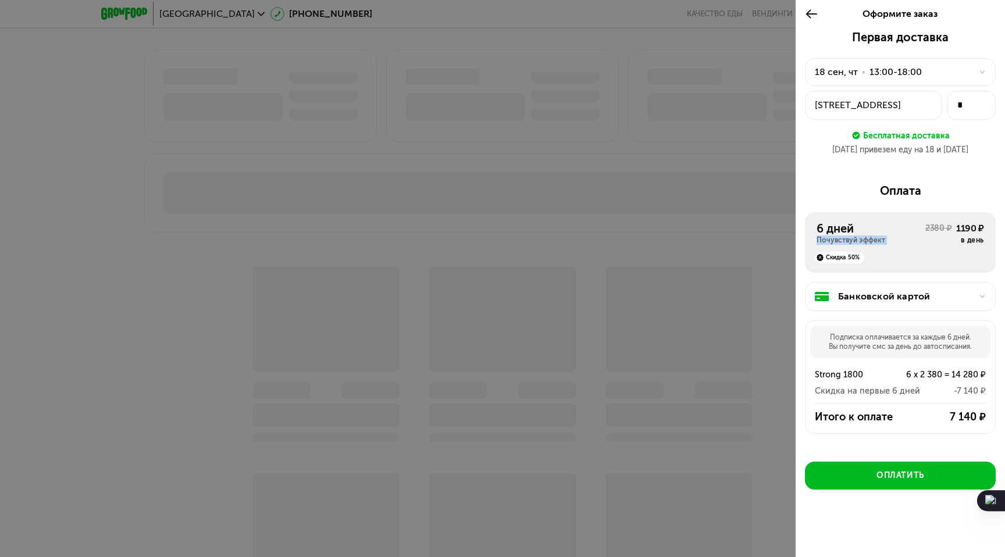
scroll to position [1062, 0]
click at [814, 13] on use at bounding box center [811, 13] width 11 height 9
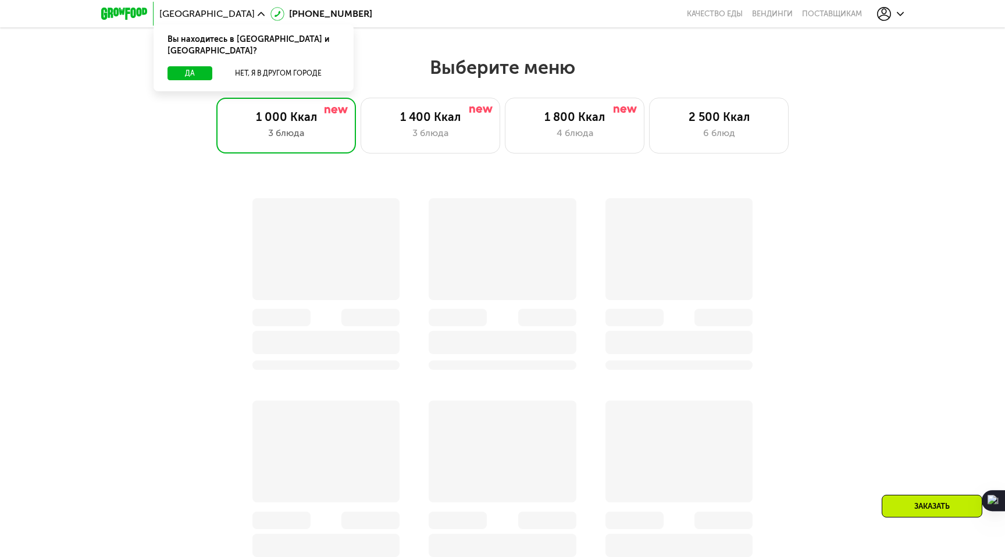
scroll to position [848, 0]
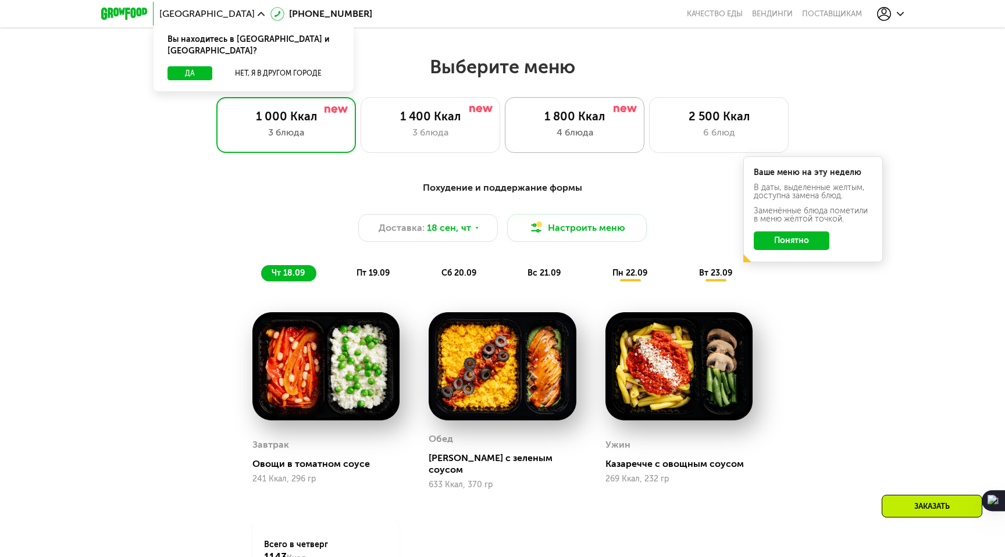
click at [575, 115] on div "1 800 Ккал" at bounding box center [574, 116] width 115 height 14
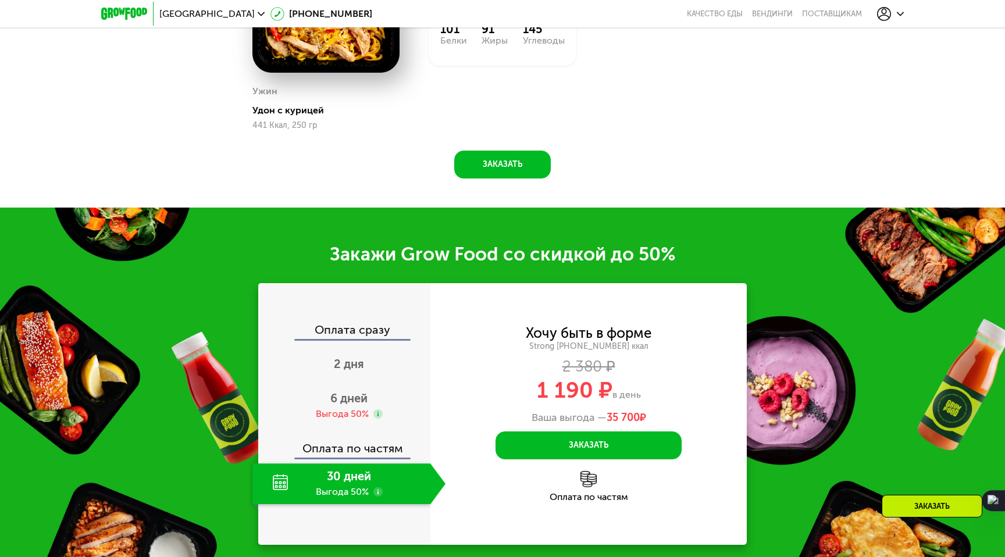
scroll to position [1442, 0]
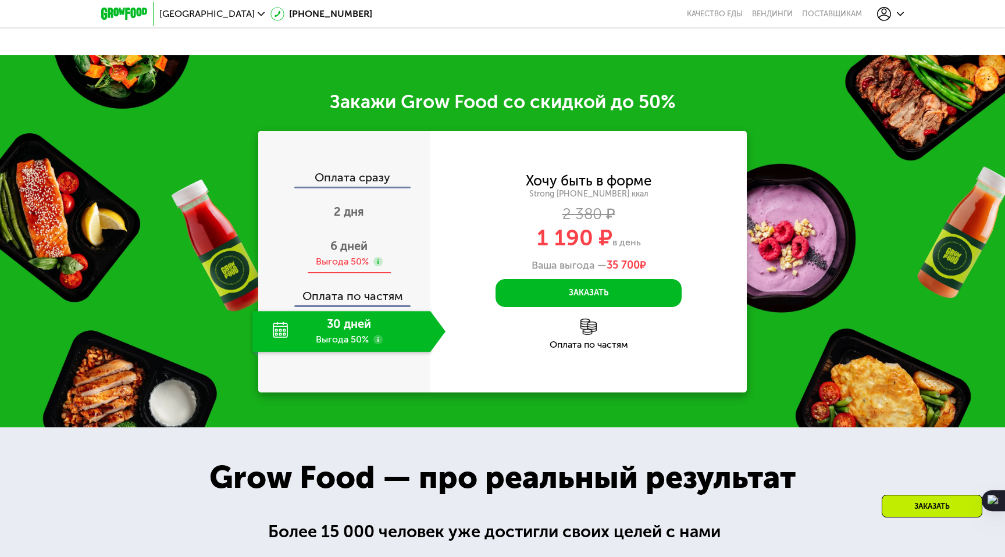
click at [347, 268] on div "Выгода 50%" at bounding box center [342, 261] width 53 height 13
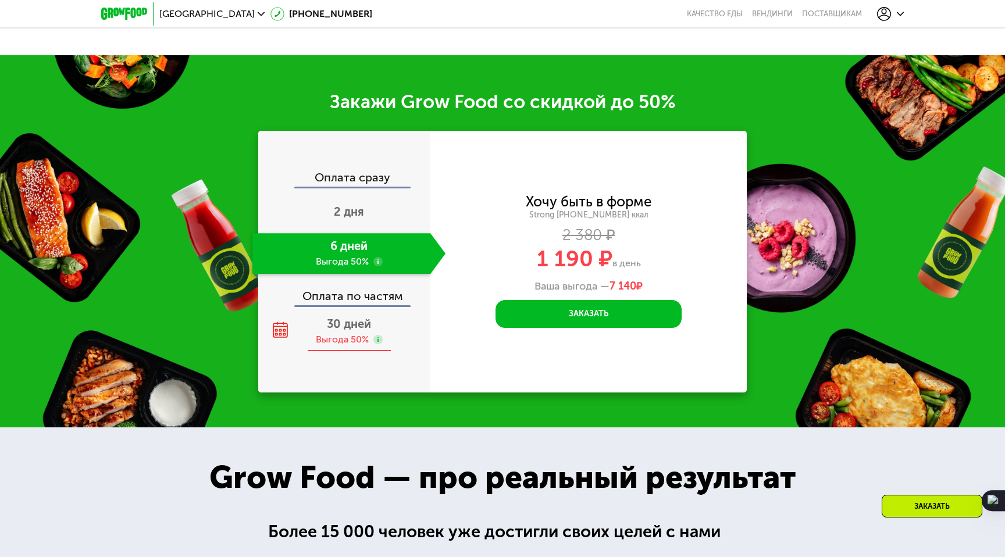
click at [338, 331] on span "30 дней" at bounding box center [349, 324] width 44 height 14
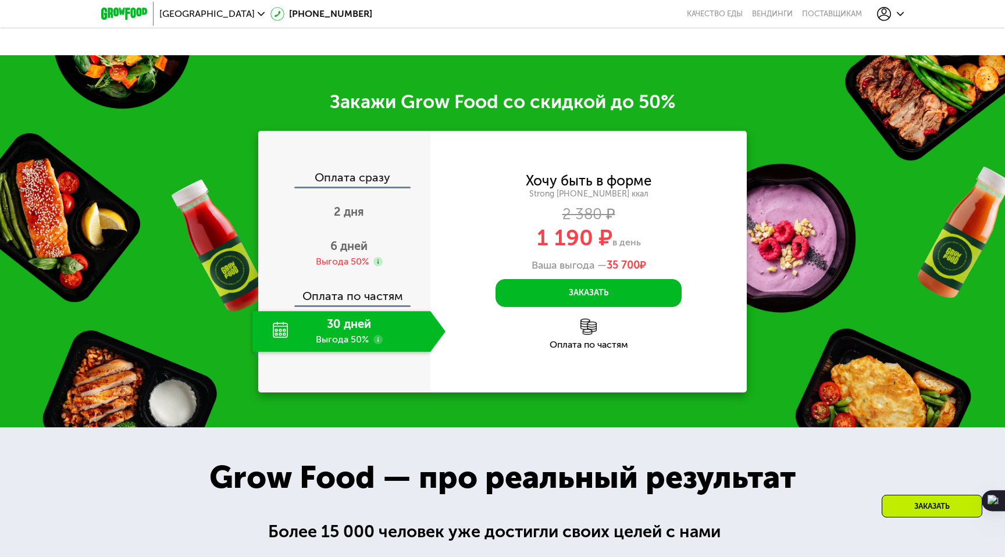
click at [567, 349] on div "Оплата по частям" at bounding box center [588, 334] width 316 height 31
click at [601, 307] on button "Заказать" at bounding box center [588, 293] width 186 height 28
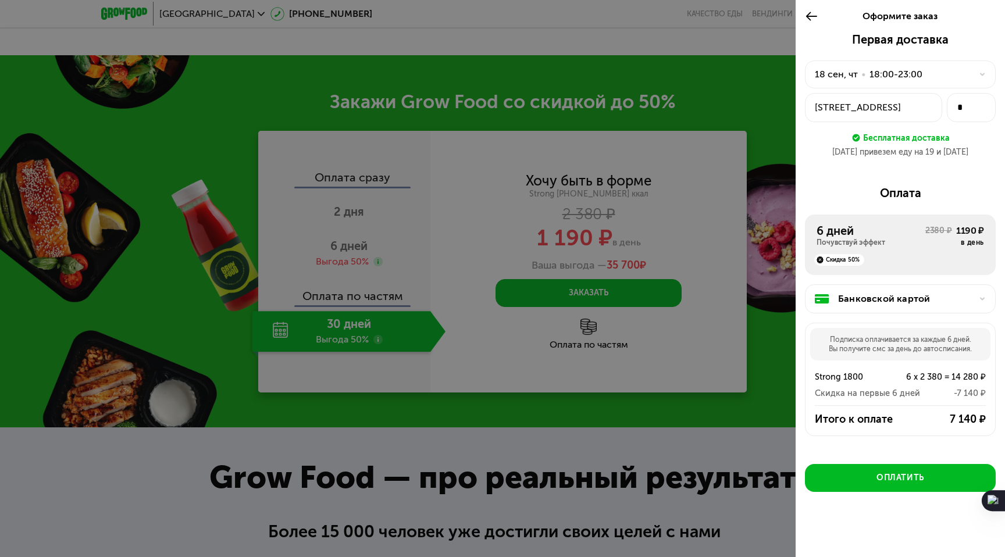
click at [829, 260] on div "Скидка 50%" at bounding box center [839, 260] width 50 height 12
click at [863, 292] on div "Банковской картой" at bounding box center [905, 299] width 134 height 14
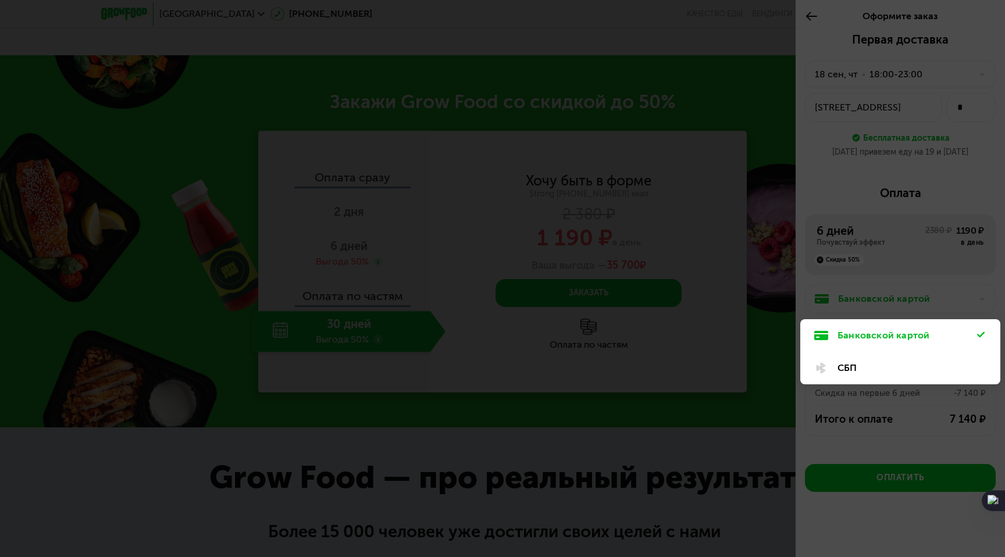
click at [863, 292] on div at bounding box center [502, 278] width 1005 height 557
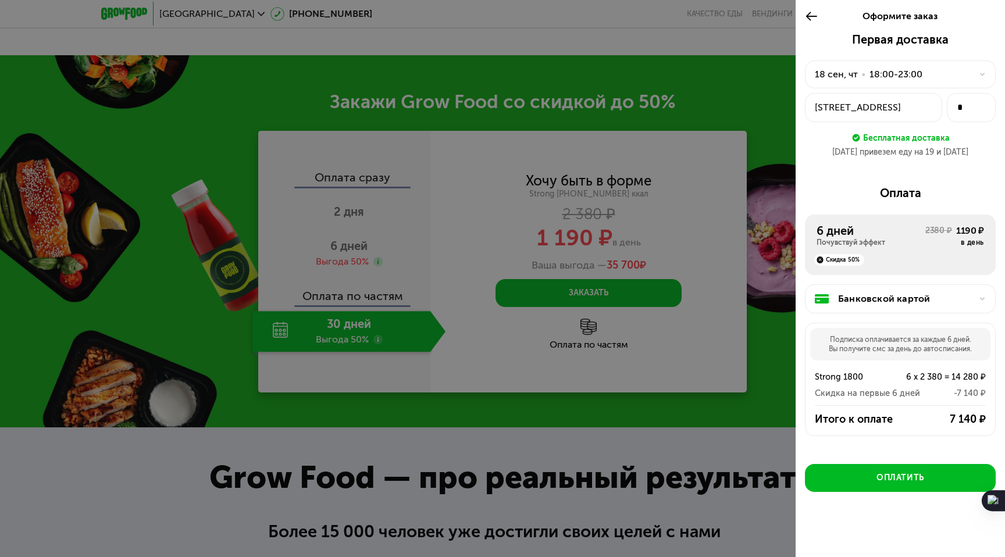
scroll to position [2, 0]
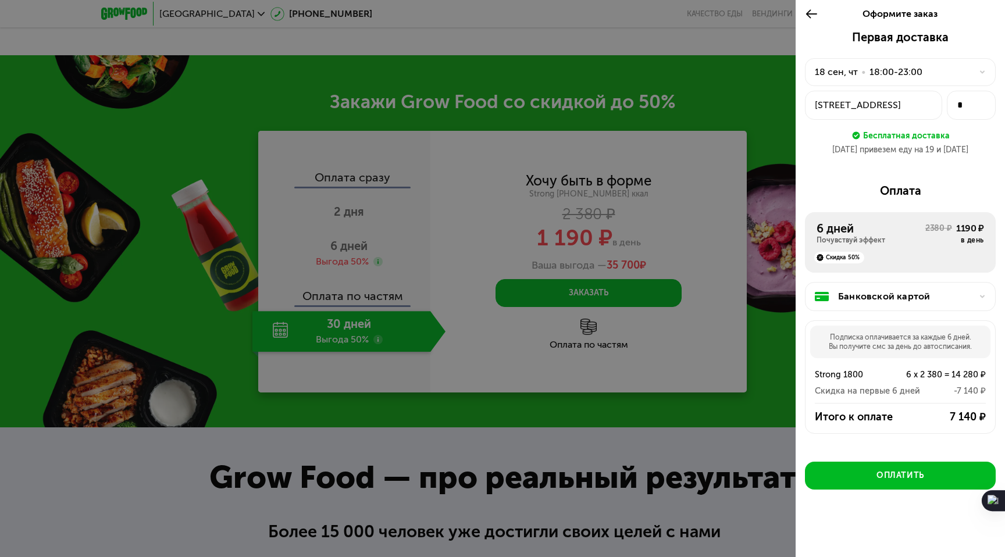
click at [810, 12] on icon at bounding box center [811, 14] width 13 height 14
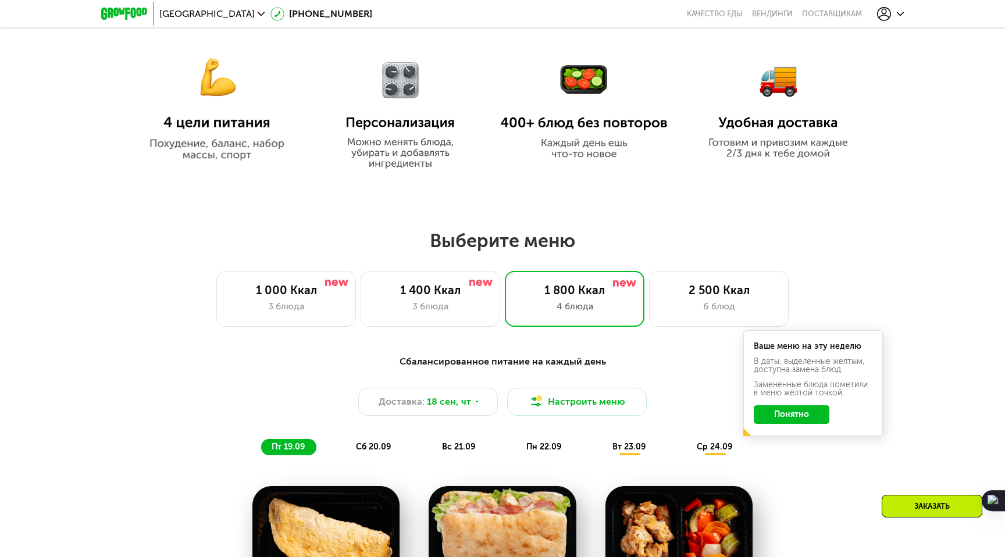
scroll to position [606, 0]
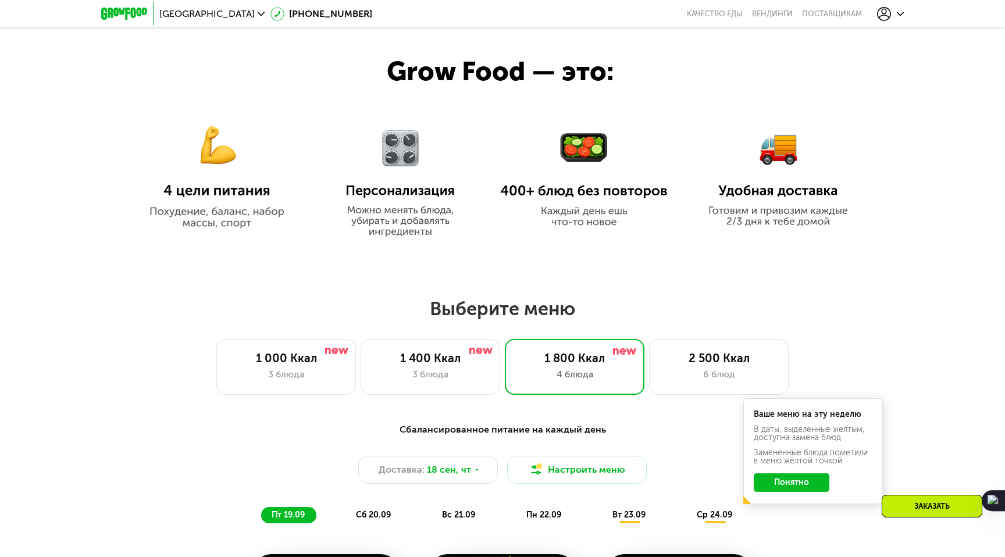
click at [770, 476] on button "Понятно" at bounding box center [791, 482] width 76 height 19
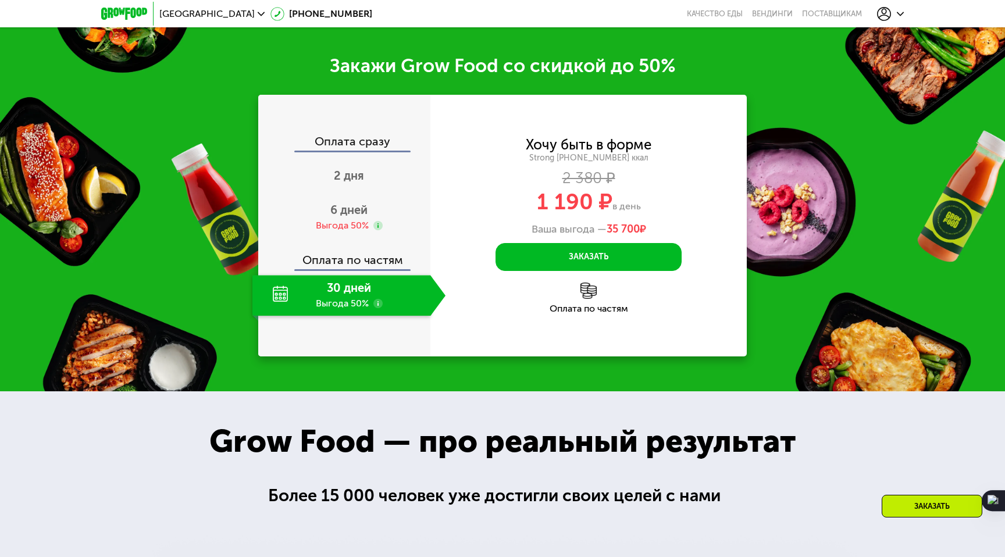
scroll to position [1571, 0]
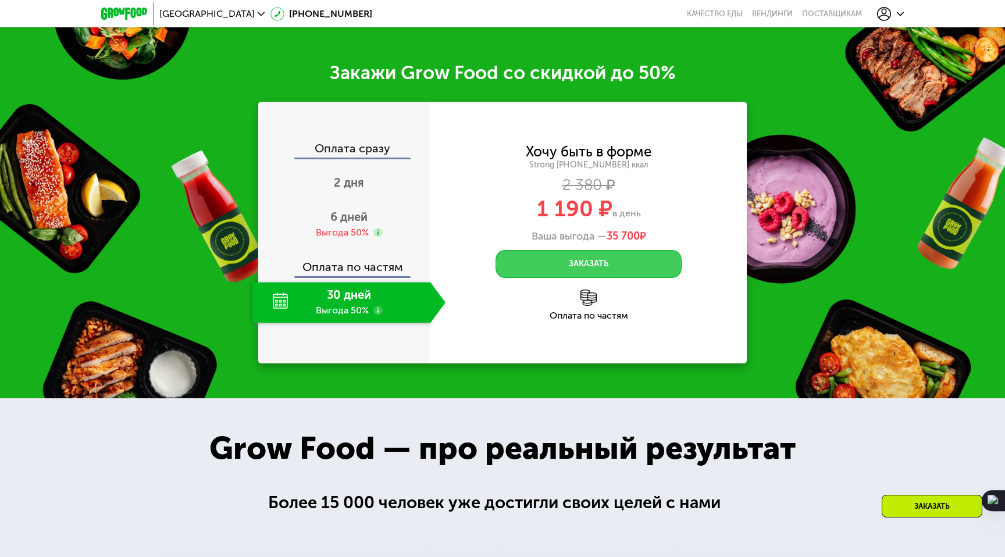
click at [598, 264] on button "Заказать" at bounding box center [588, 264] width 186 height 28
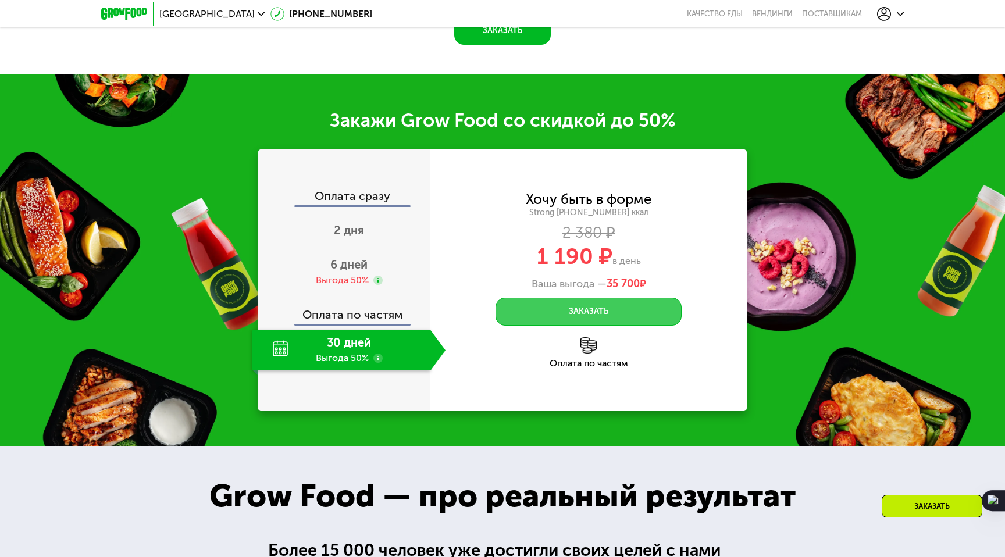
scroll to position [1519, 0]
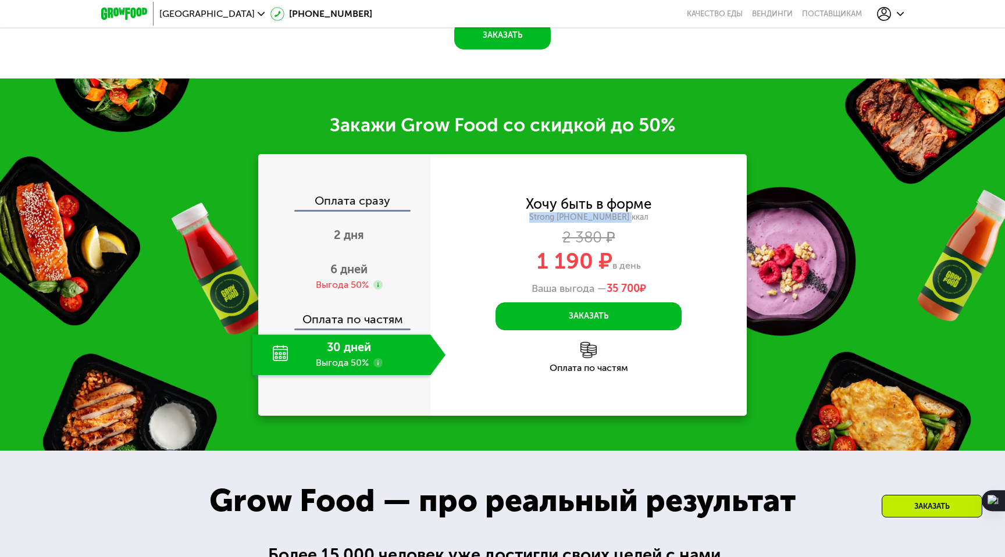
drag, startPoint x: 540, startPoint y: 220, endPoint x: 658, endPoint y: 220, distance: 118.6
click at [658, 220] on div "Strong [PHONE_NUMBER] ккал" at bounding box center [588, 217] width 316 height 10
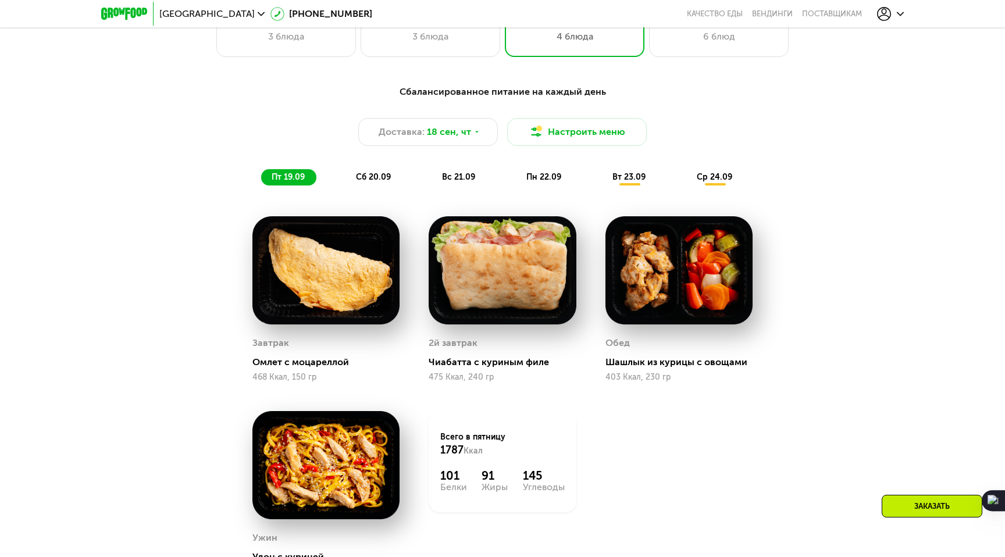
scroll to position [953, 0]
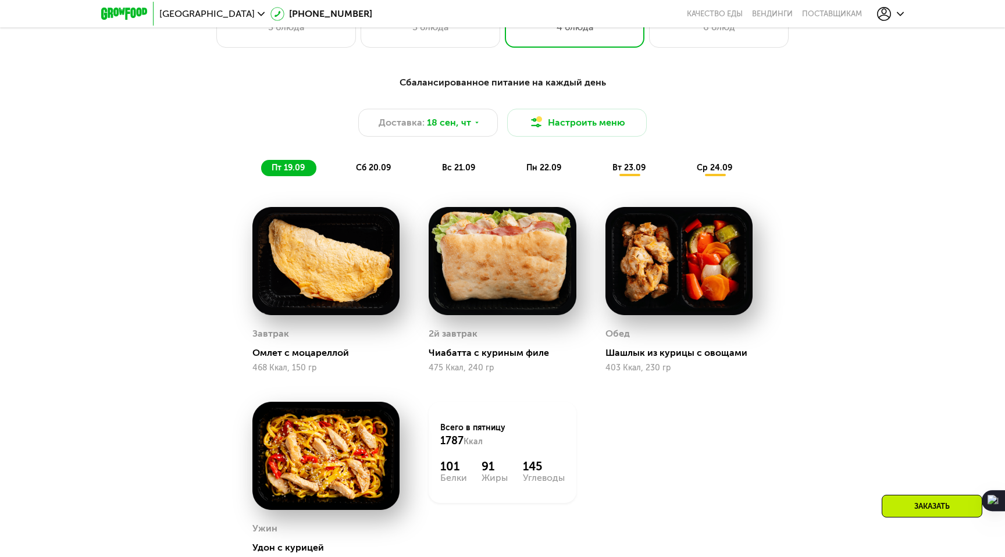
click at [385, 169] on span "сб 20.09" at bounding box center [373, 168] width 35 height 10
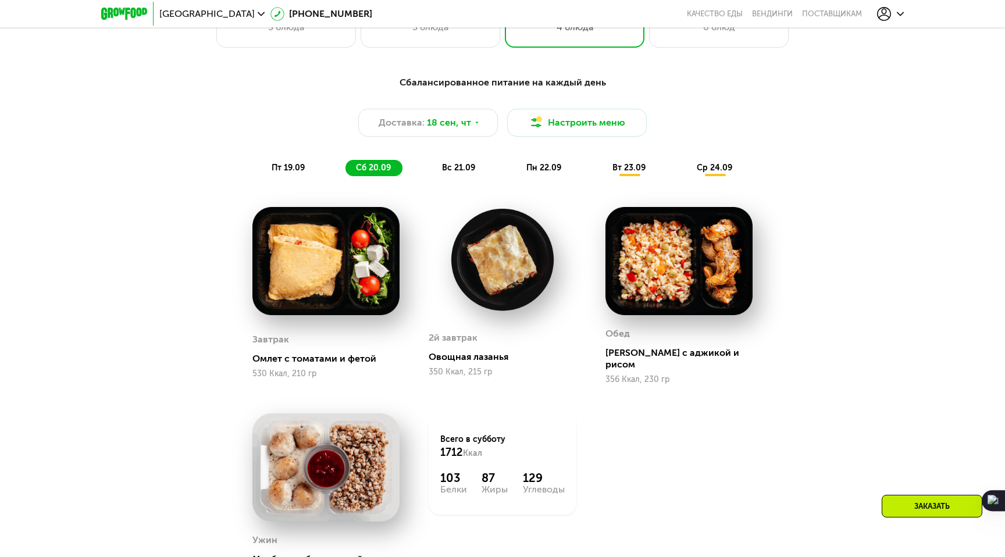
click at [452, 163] on span "вс 21.09" at bounding box center [458, 168] width 33 height 10
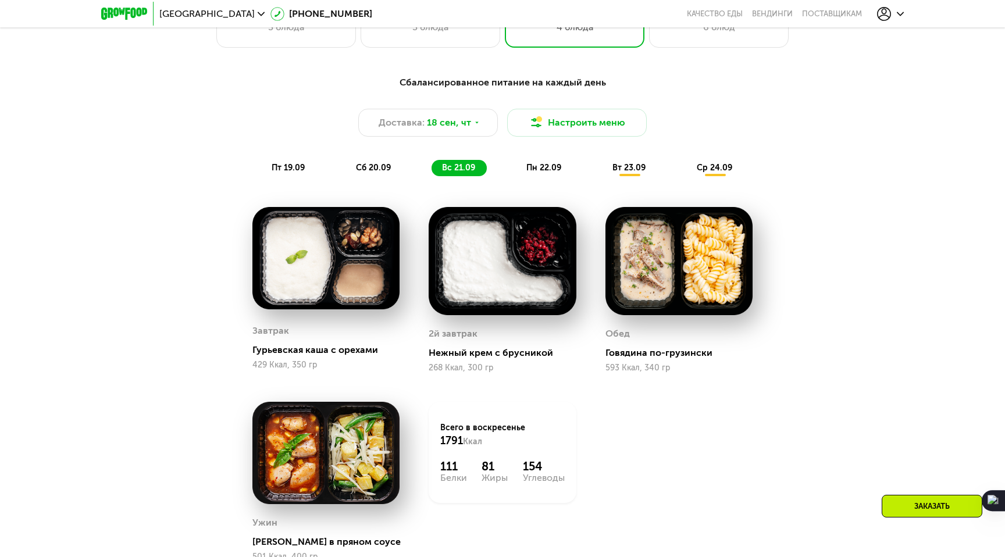
click at [534, 168] on span "пн 22.09" at bounding box center [543, 168] width 35 height 10
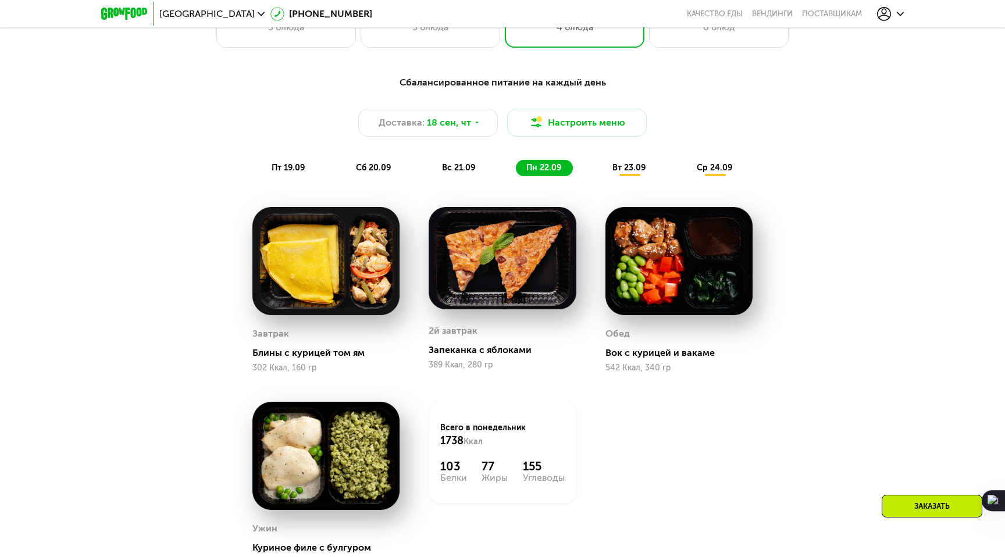
click at [452, 166] on span "вс 21.09" at bounding box center [458, 168] width 33 height 10
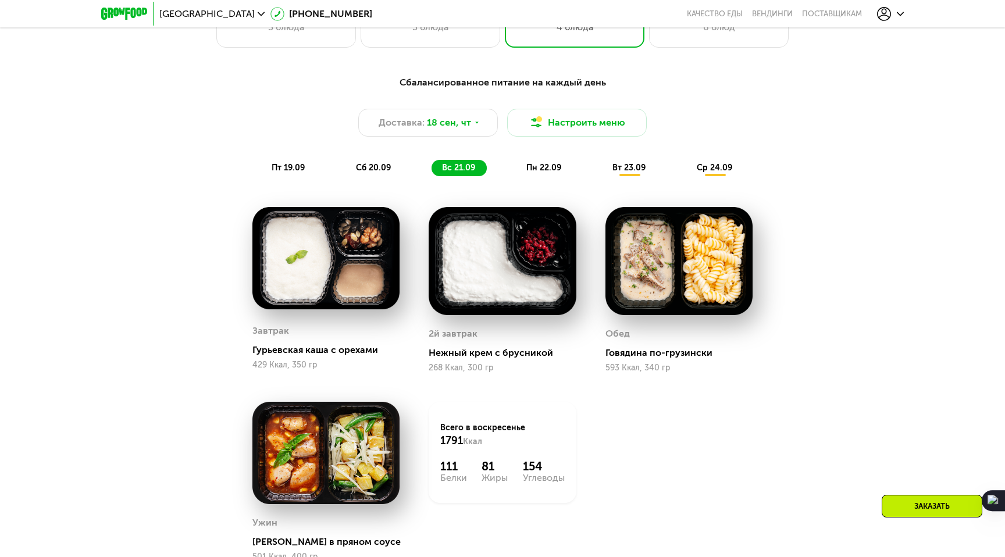
click at [527, 170] on span "пн 22.09" at bounding box center [543, 168] width 35 height 10
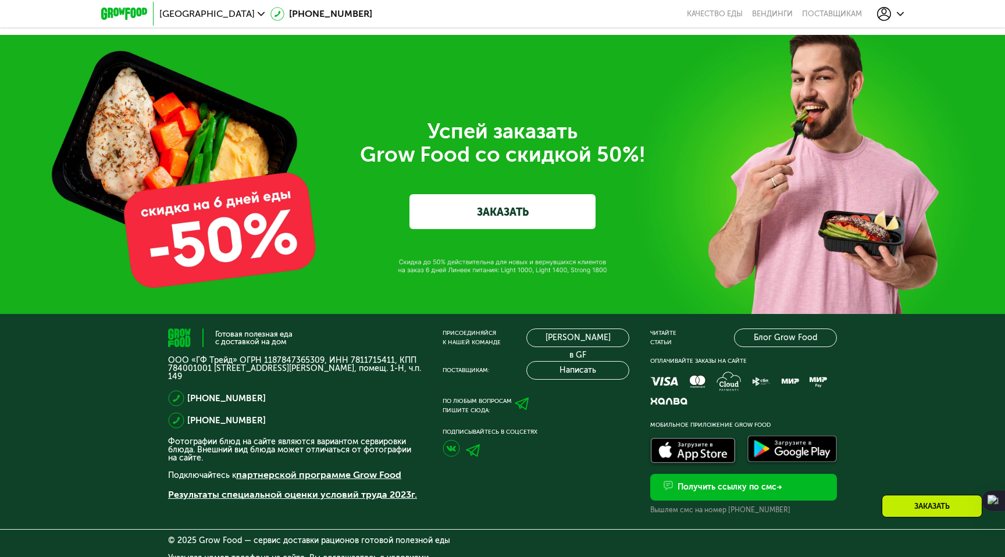
scroll to position [3854, 0]
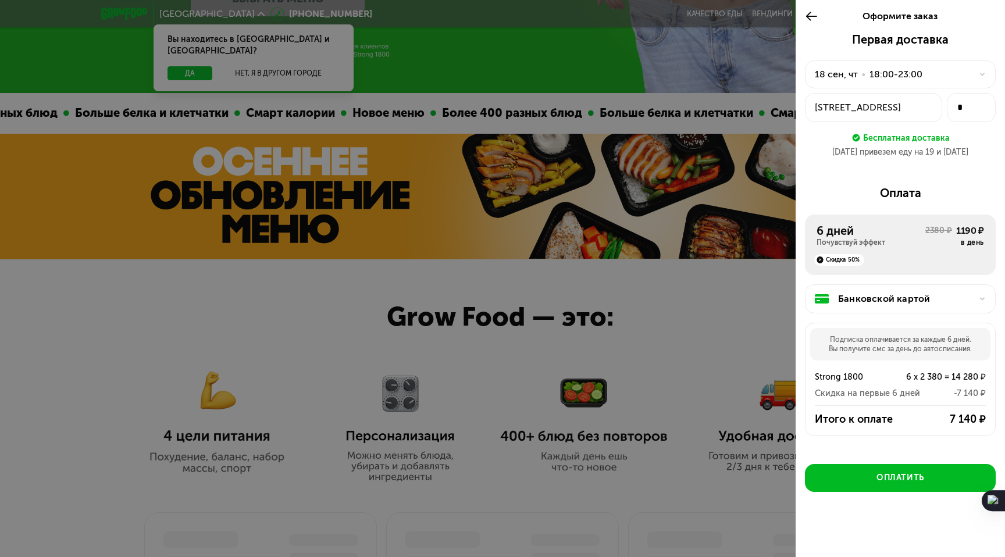
scroll to position [359, 0]
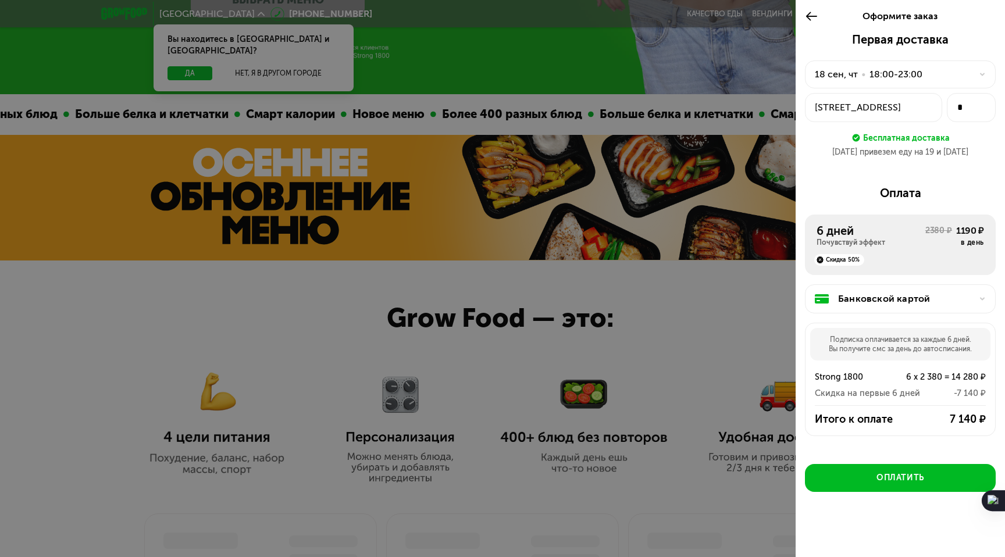
click at [920, 303] on div "Банковской картой" at bounding box center [905, 299] width 134 height 14
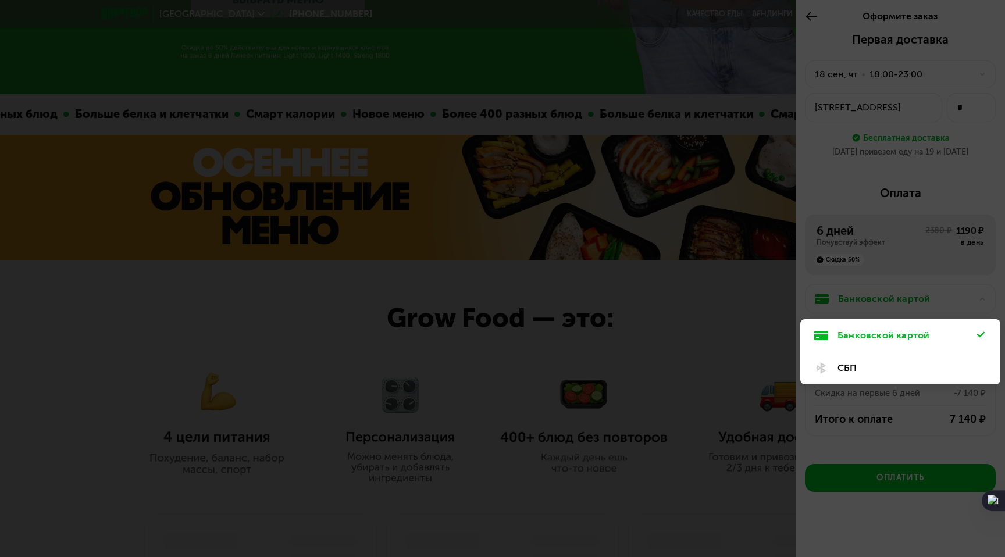
click at [920, 303] on div at bounding box center [502, 278] width 1005 height 557
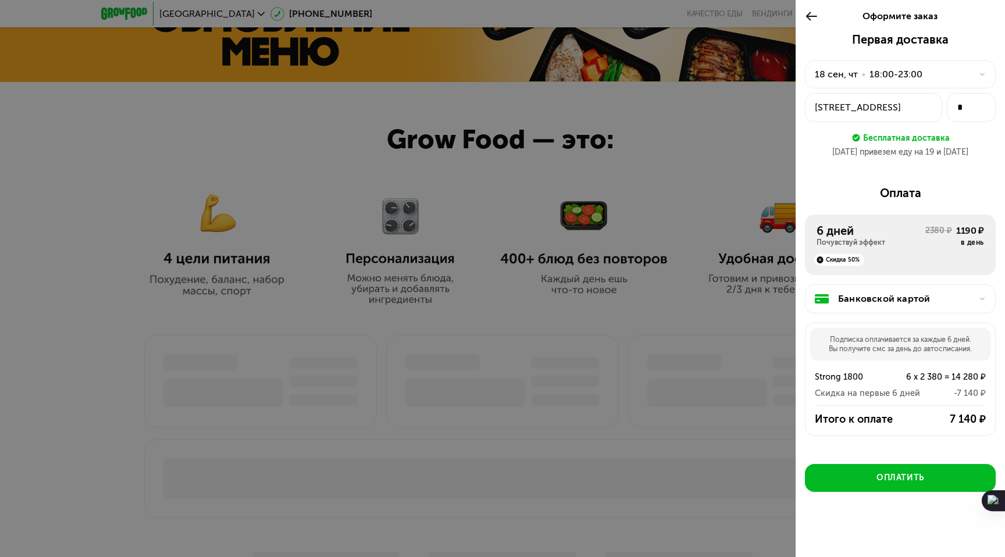
scroll to position [535, 0]
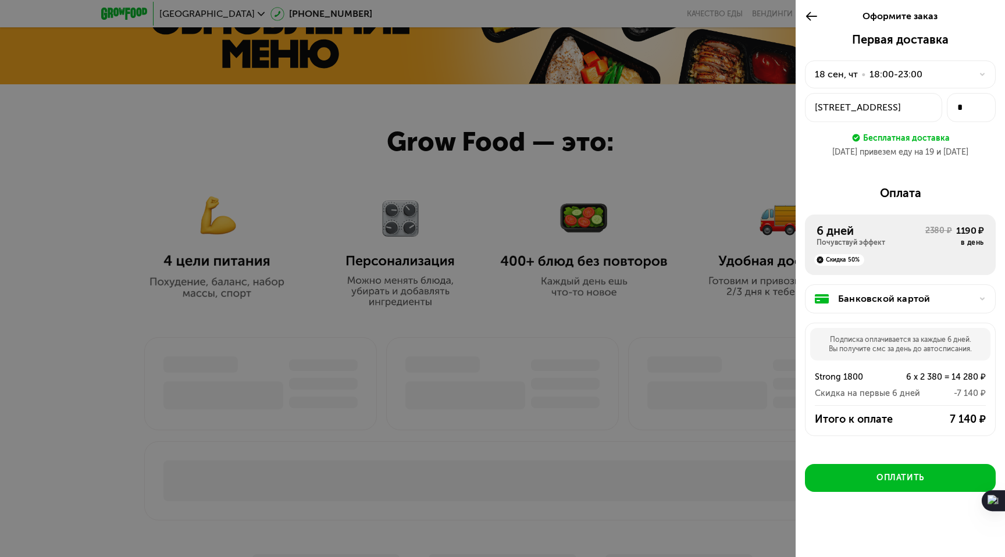
click at [812, 19] on icon at bounding box center [811, 16] width 13 height 14
